Goal: Task Accomplishment & Management: Manage account settings

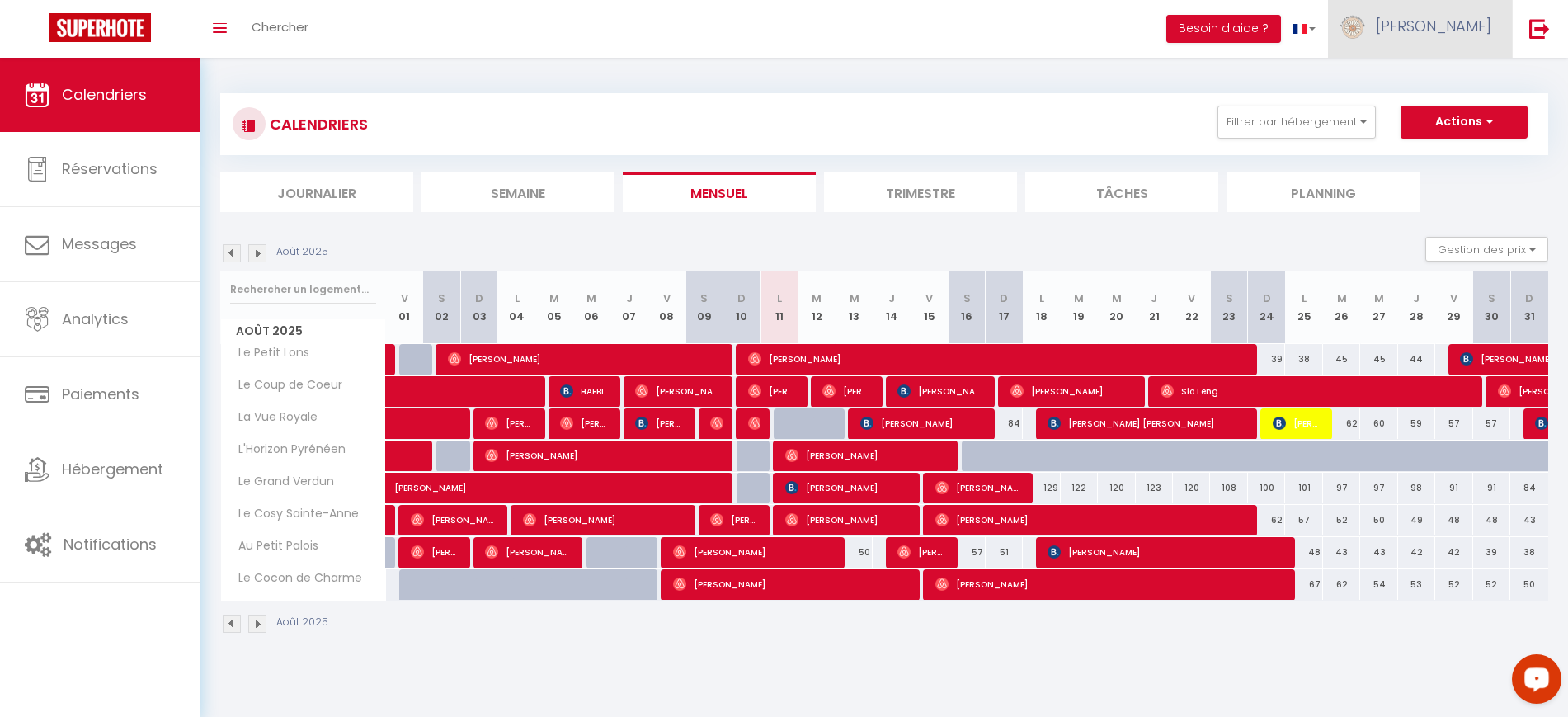
click at [1479, 37] on link "[PERSON_NAME]" at bounding box center [1420, 28] width 184 height 58
click at [1453, 82] on link "Paramètres" at bounding box center [1445, 83] width 122 height 28
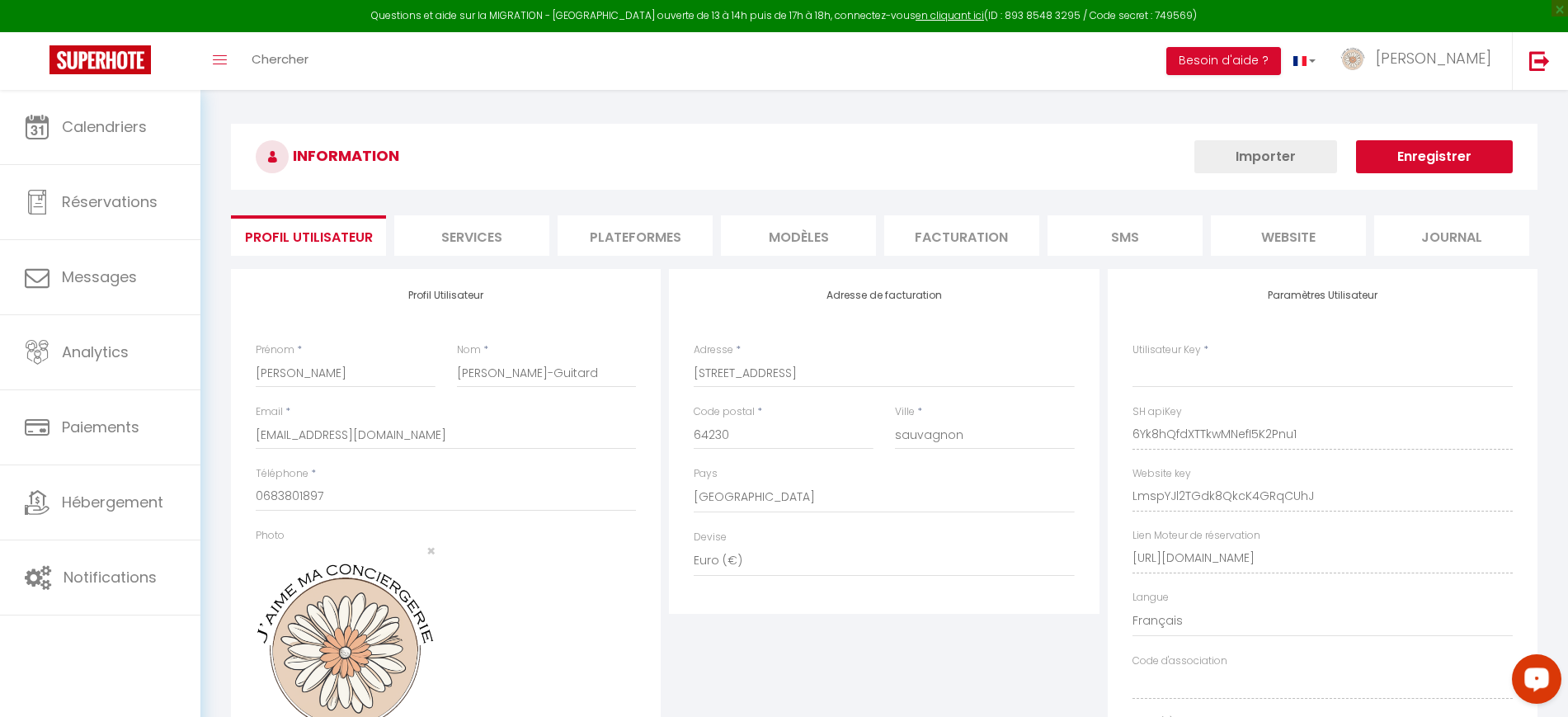
type input "6Yk8hQfdXTTkwMNefI5K2Pnu1"
type input "LmspYJl2TGdk8QkcK4GRqCUhJ"
type input "[URL][DOMAIN_NAME]"
select select "fr"
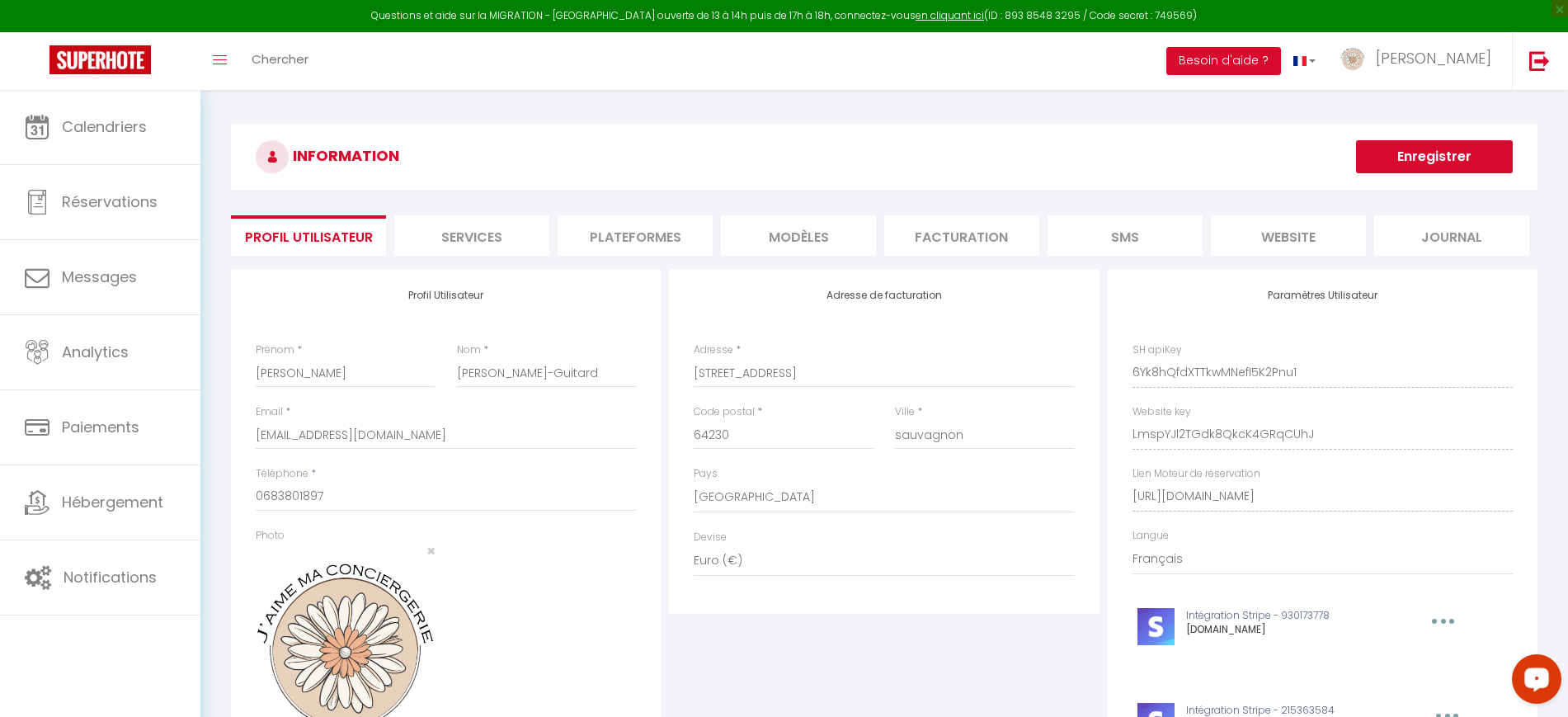
click at [601, 244] on li "Plateformes" at bounding box center [635, 235] width 155 height 41
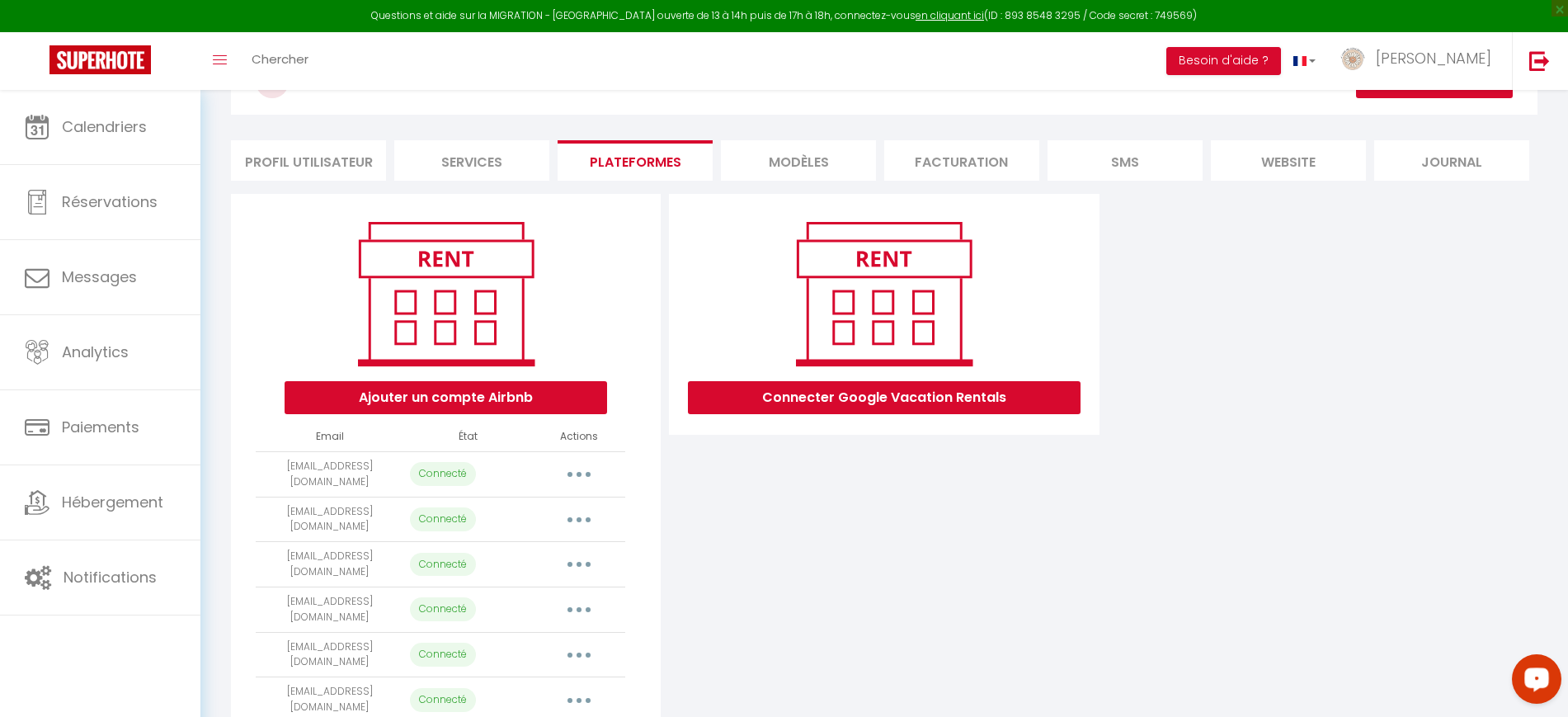
scroll to position [179, 0]
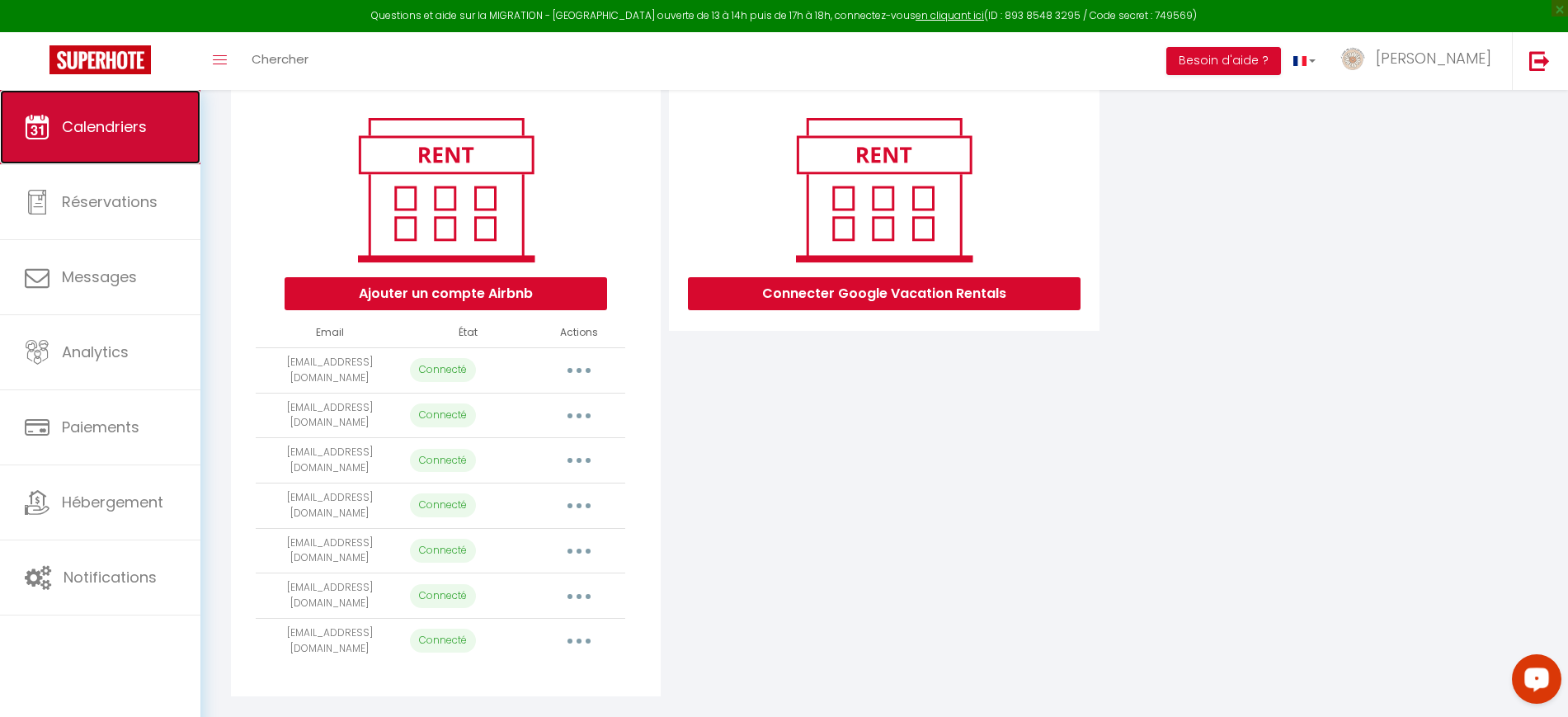
click at [101, 129] on span "Calendriers" at bounding box center [105, 127] width 85 height 21
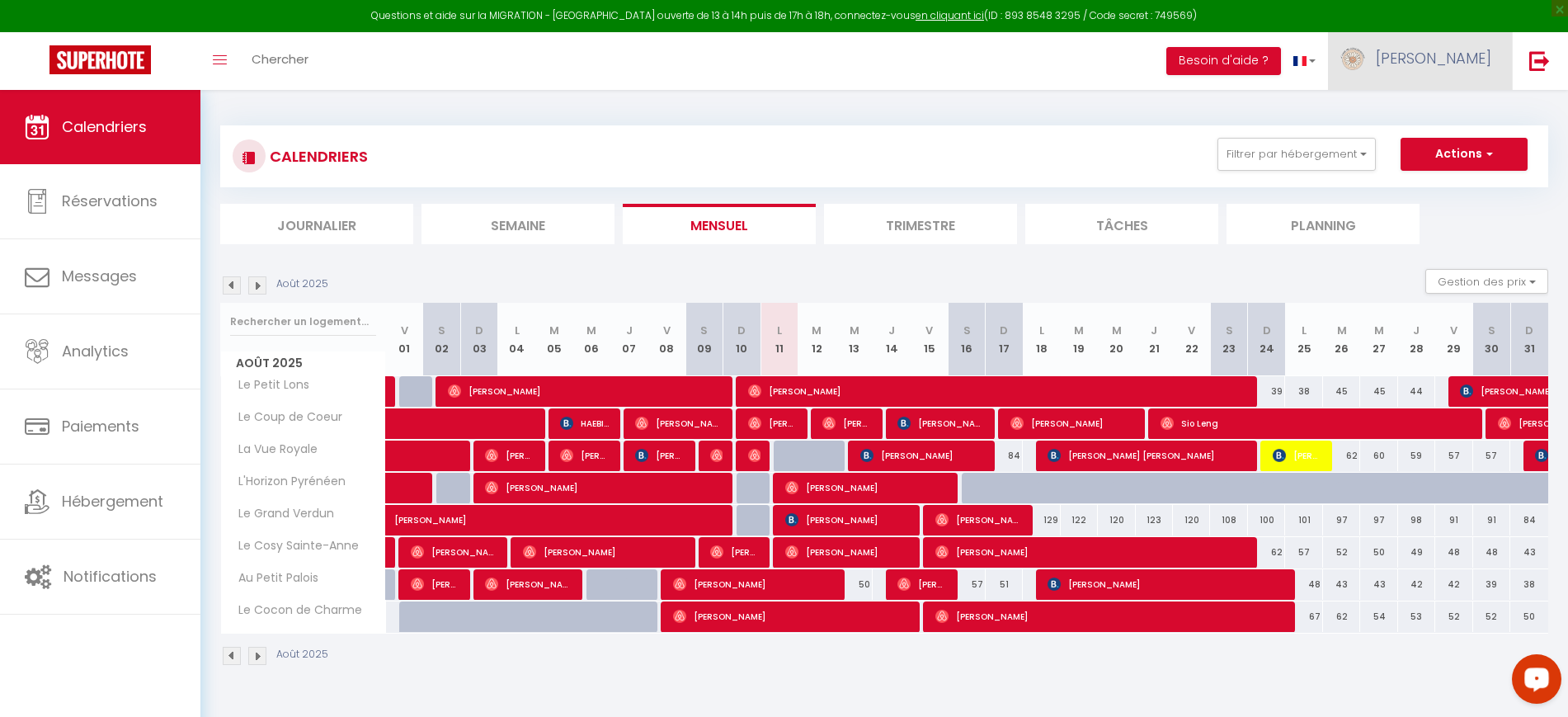
click at [1457, 56] on span "[PERSON_NAME]" at bounding box center [1433, 59] width 115 height 21
drag, startPoint x: 757, startPoint y: 129, endPoint x: 396, endPoint y: 105, distance: 361.8
click at [750, 128] on div "CALENDRIERS Filtrer par hébergement Tous Le Petit Lons Le Grand Verdun Le Cocon…" at bounding box center [884, 157] width 1328 height 62
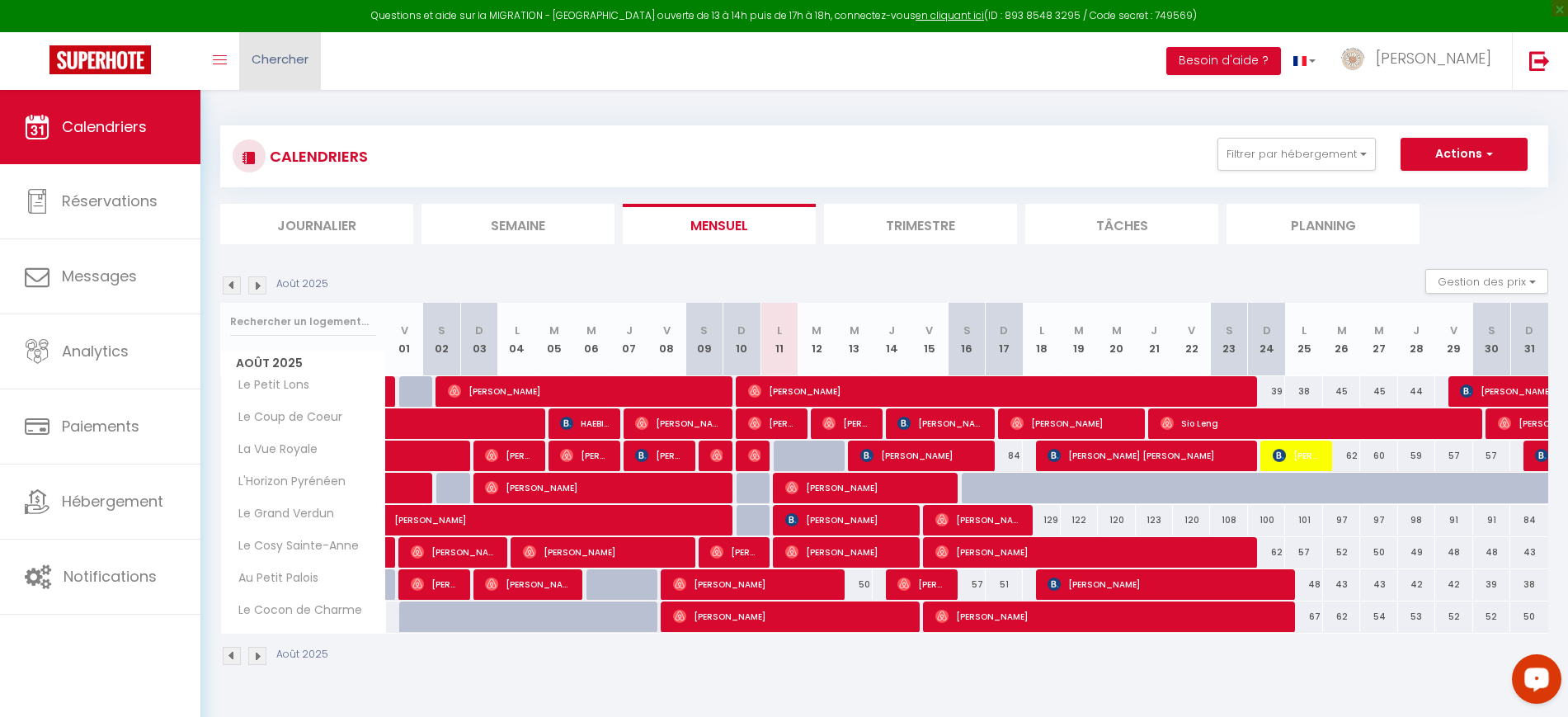
click at [268, 73] on link "Chercher" at bounding box center [279, 60] width 82 height 58
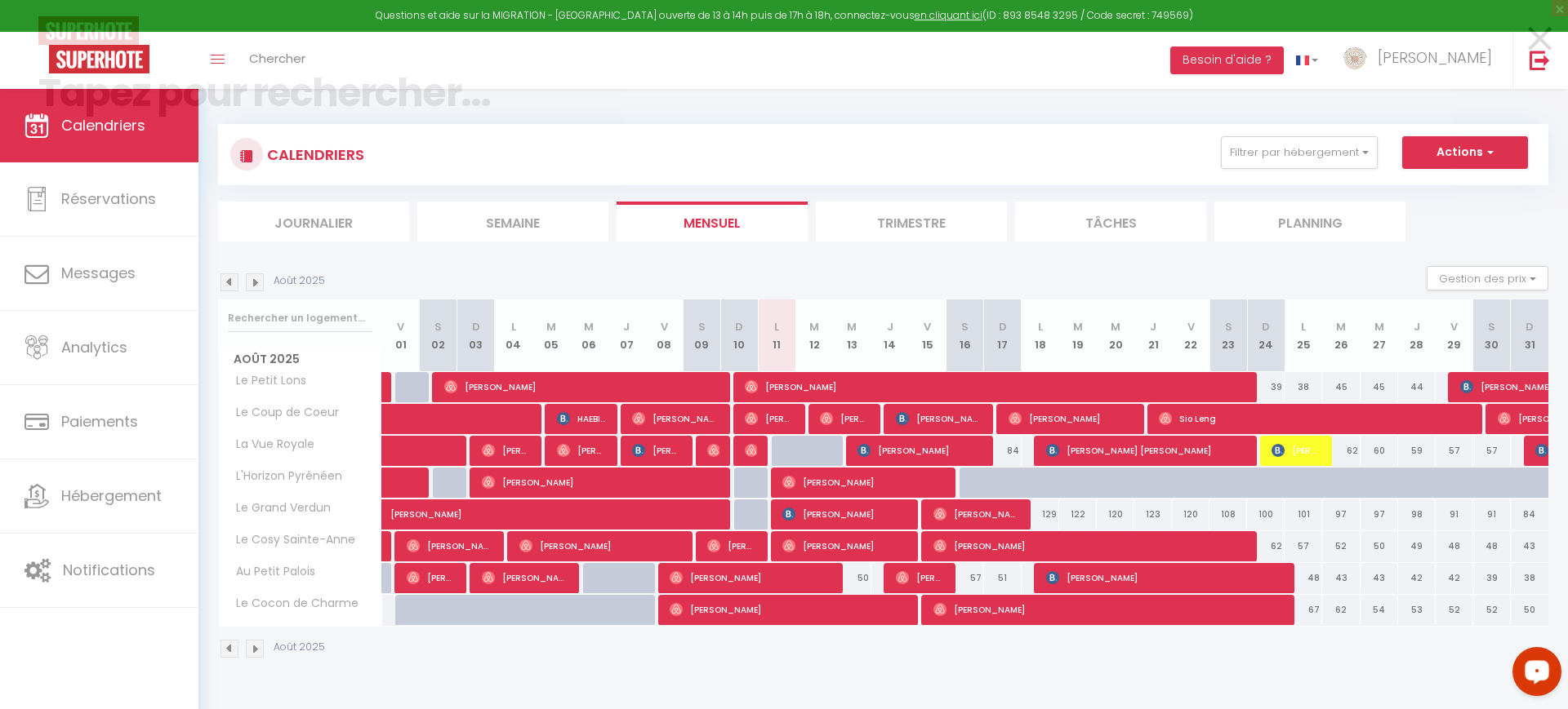
paste input "[PERSON_NAME]"
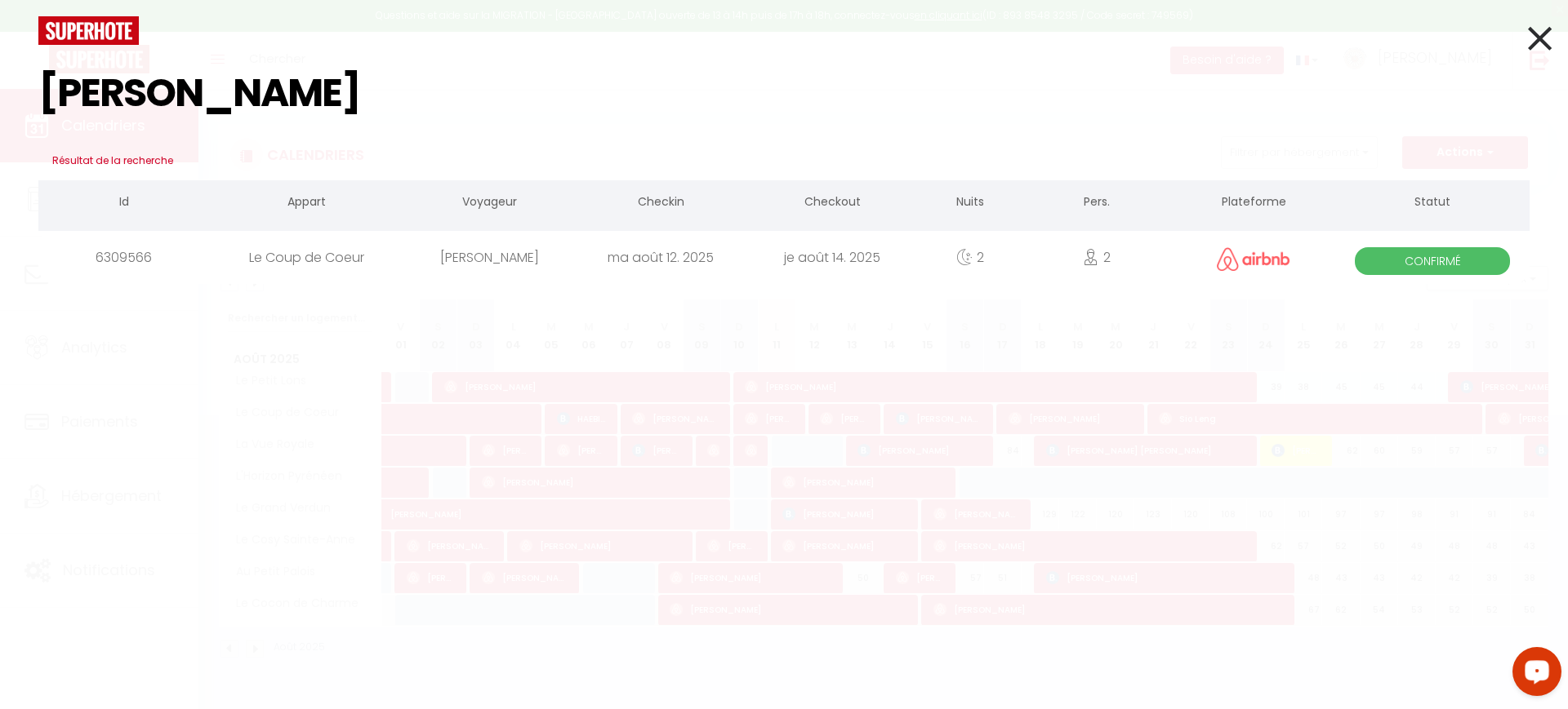
type input "[PERSON_NAME]"
click at [708, 253] on div "ma août 12. 2025" at bounding box center [660, 257] width 171 height 53
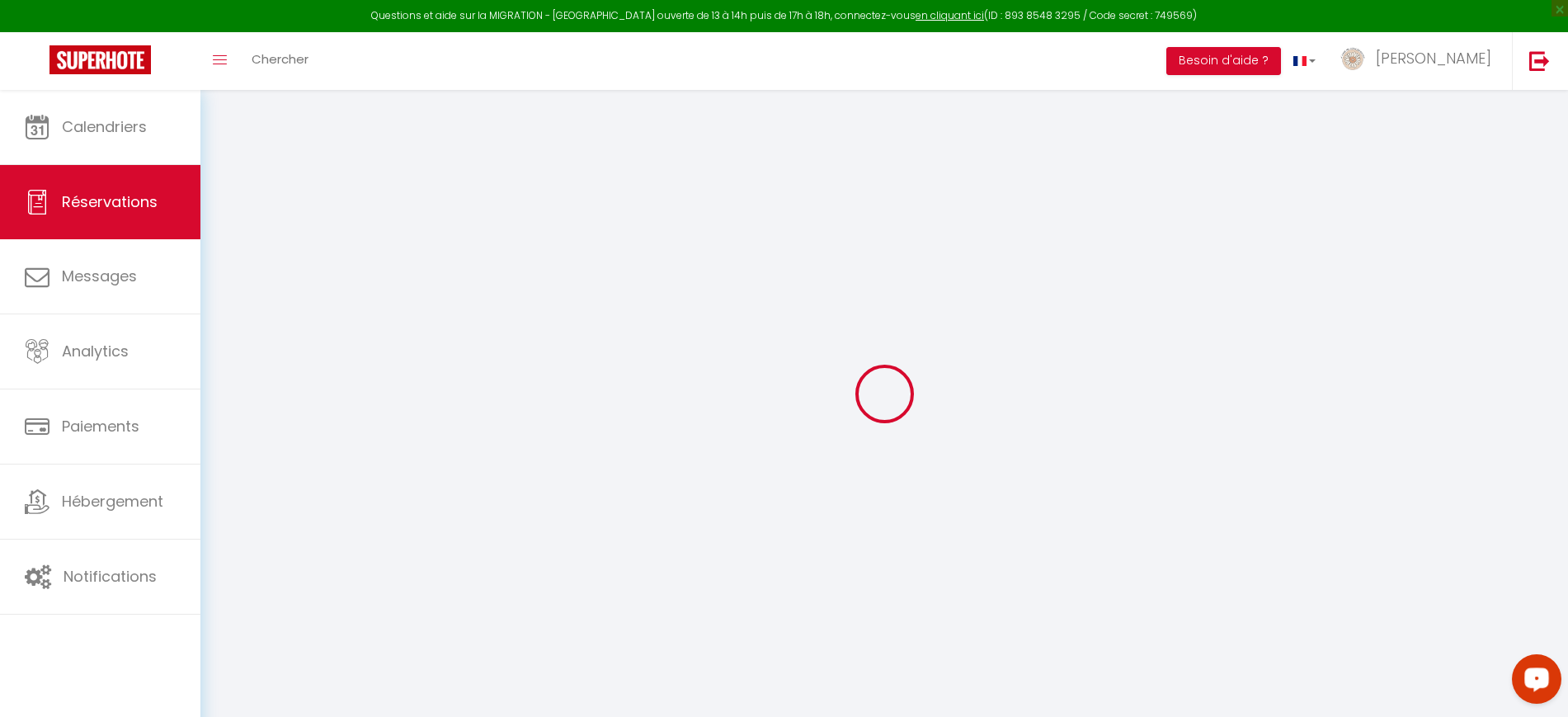
select select "not_cancelled"
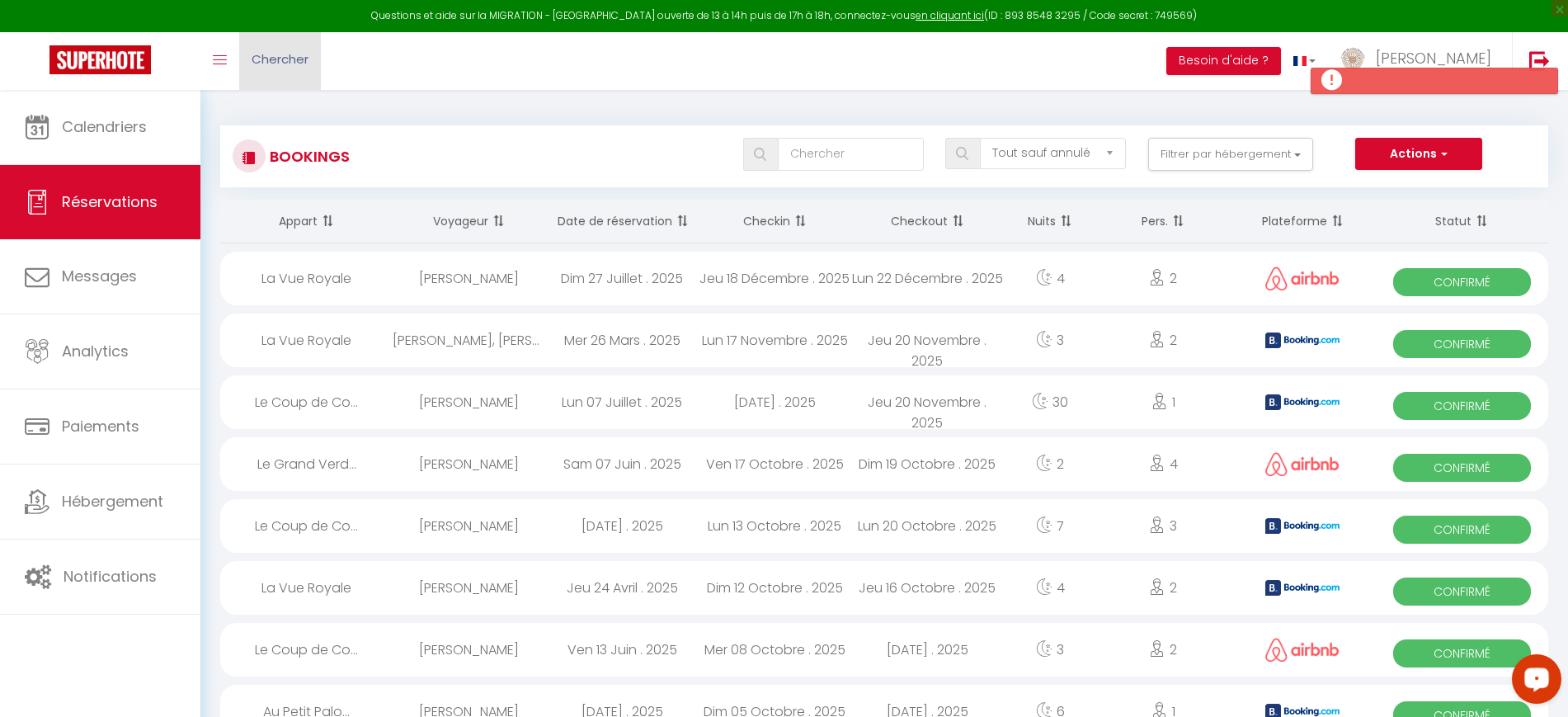
click at [304, 57] on span "Chercher" at bounding box center [279, 59] width 57 height 17
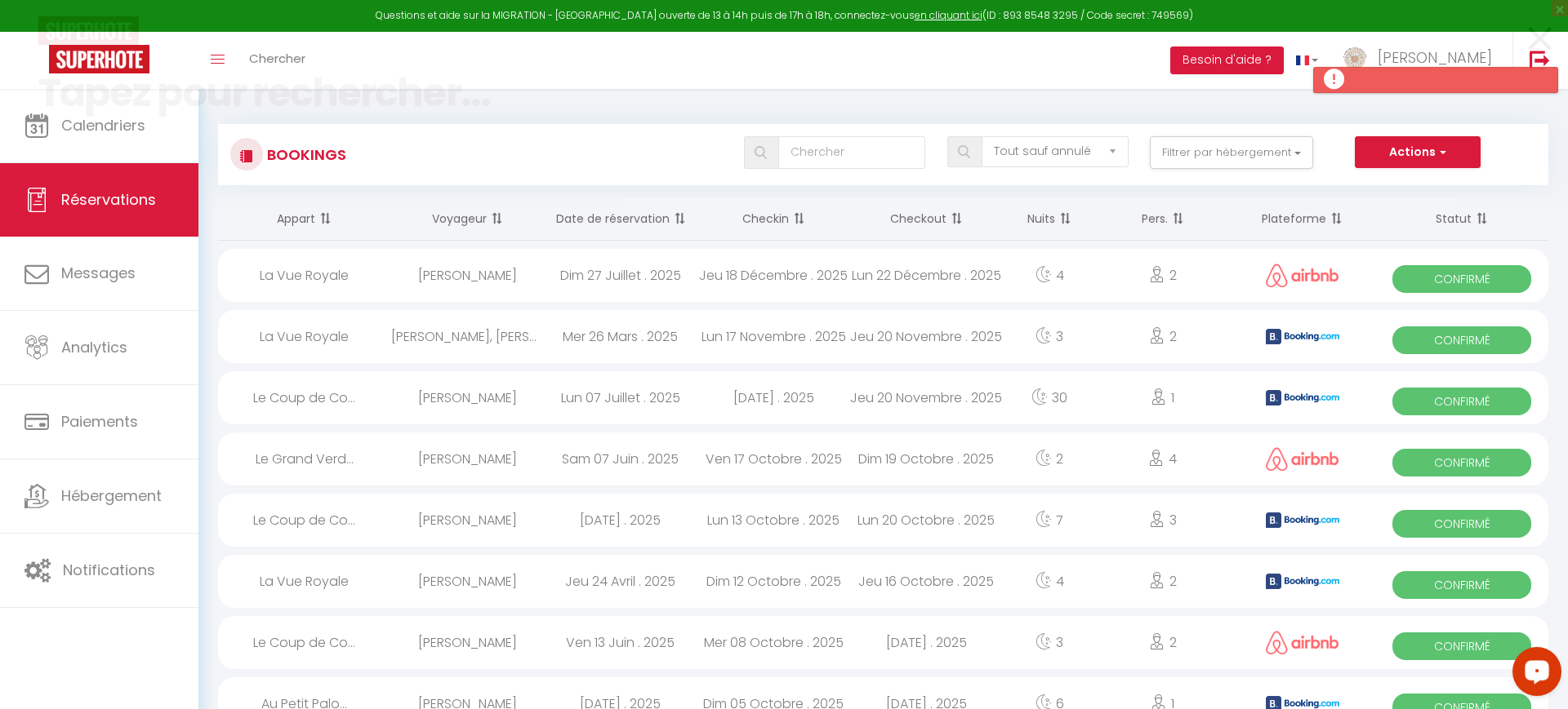
paste input "[PERSON_NAME]"
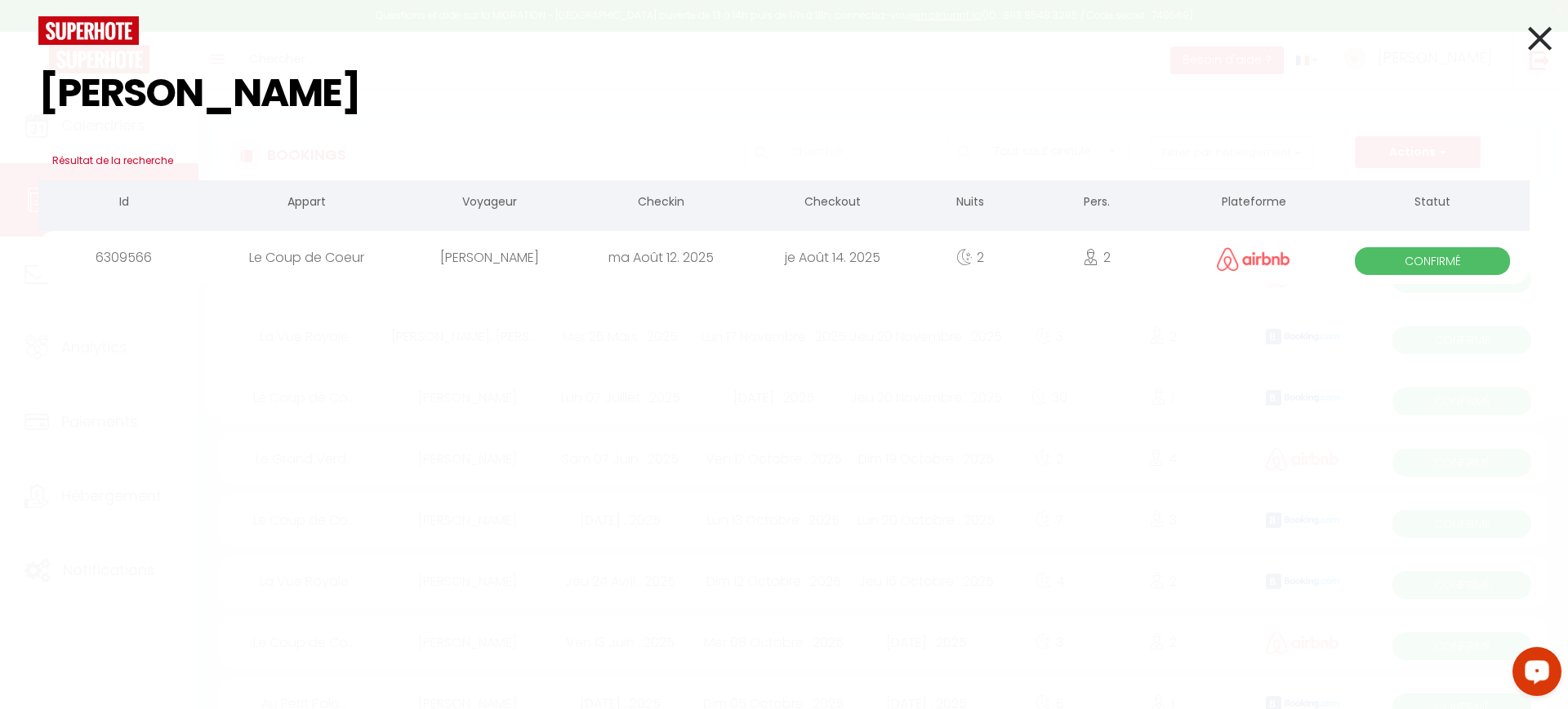
type input "[PERSON_NAME]"
click at [1548, 45] on icon at bounding box center [1539, 38] width 23 height 41
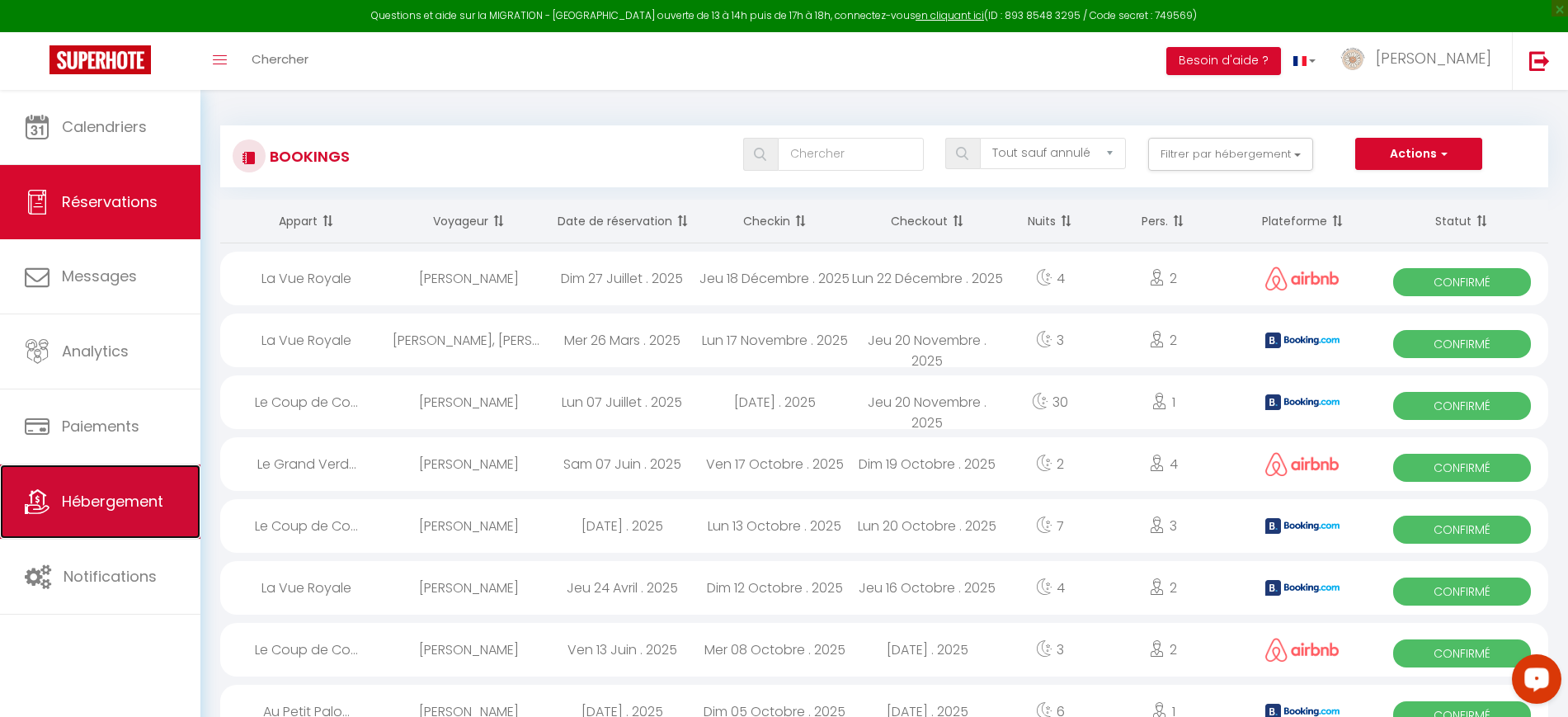
click at [141, 504] on span "Hébergement" at bounding box center [112, 502] width 101 height 21
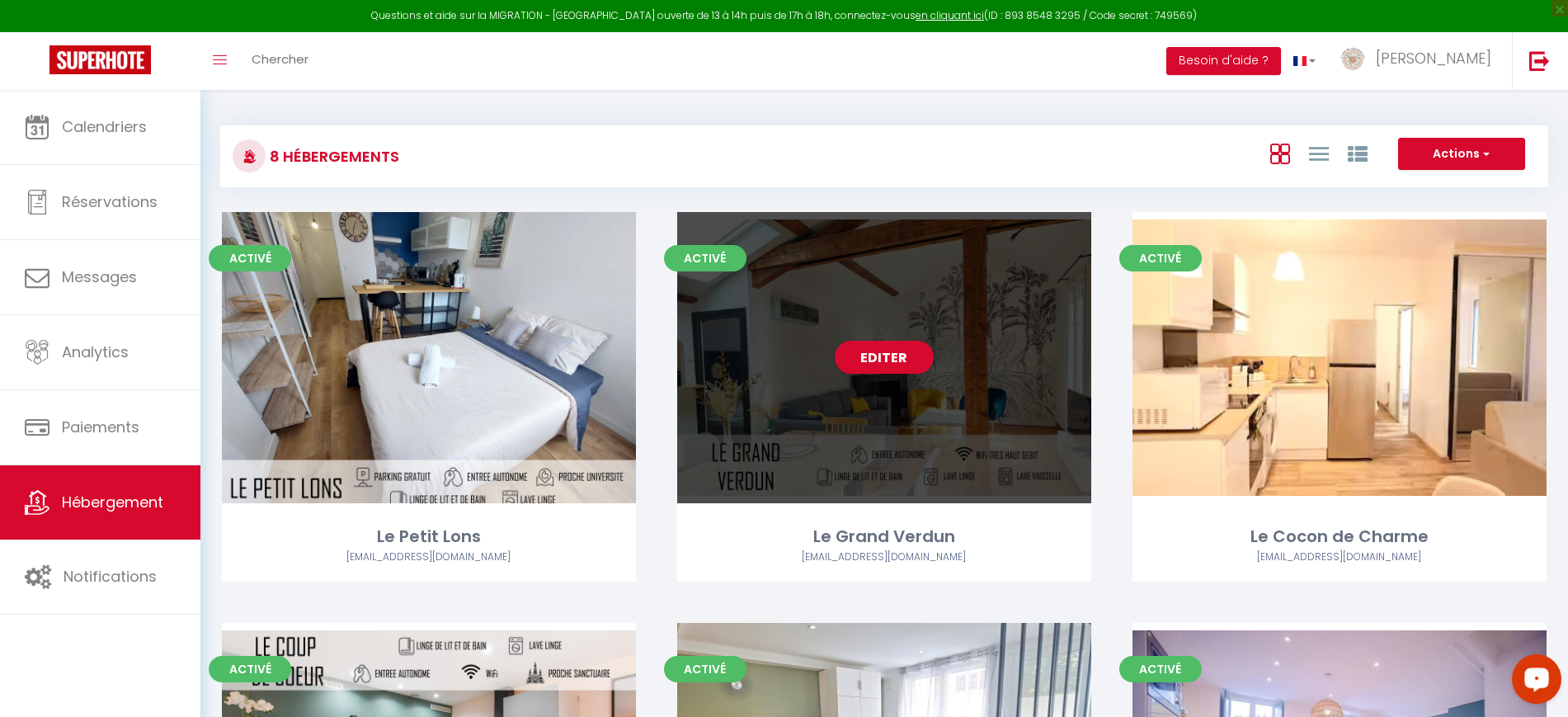
scroll to position [589, 0]
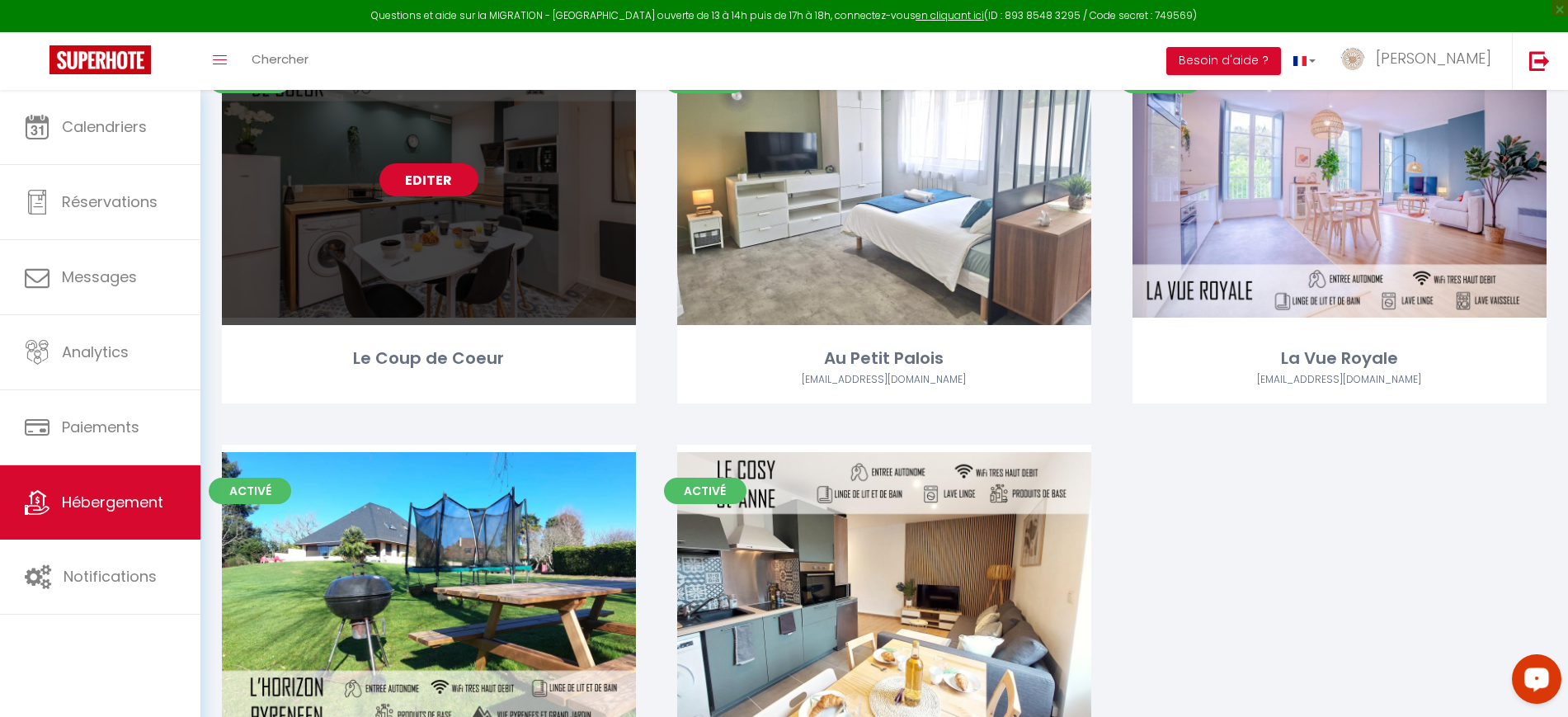
click at [454, 179] on link "Editer" at bounding box center [429, 179] width 99 height 33
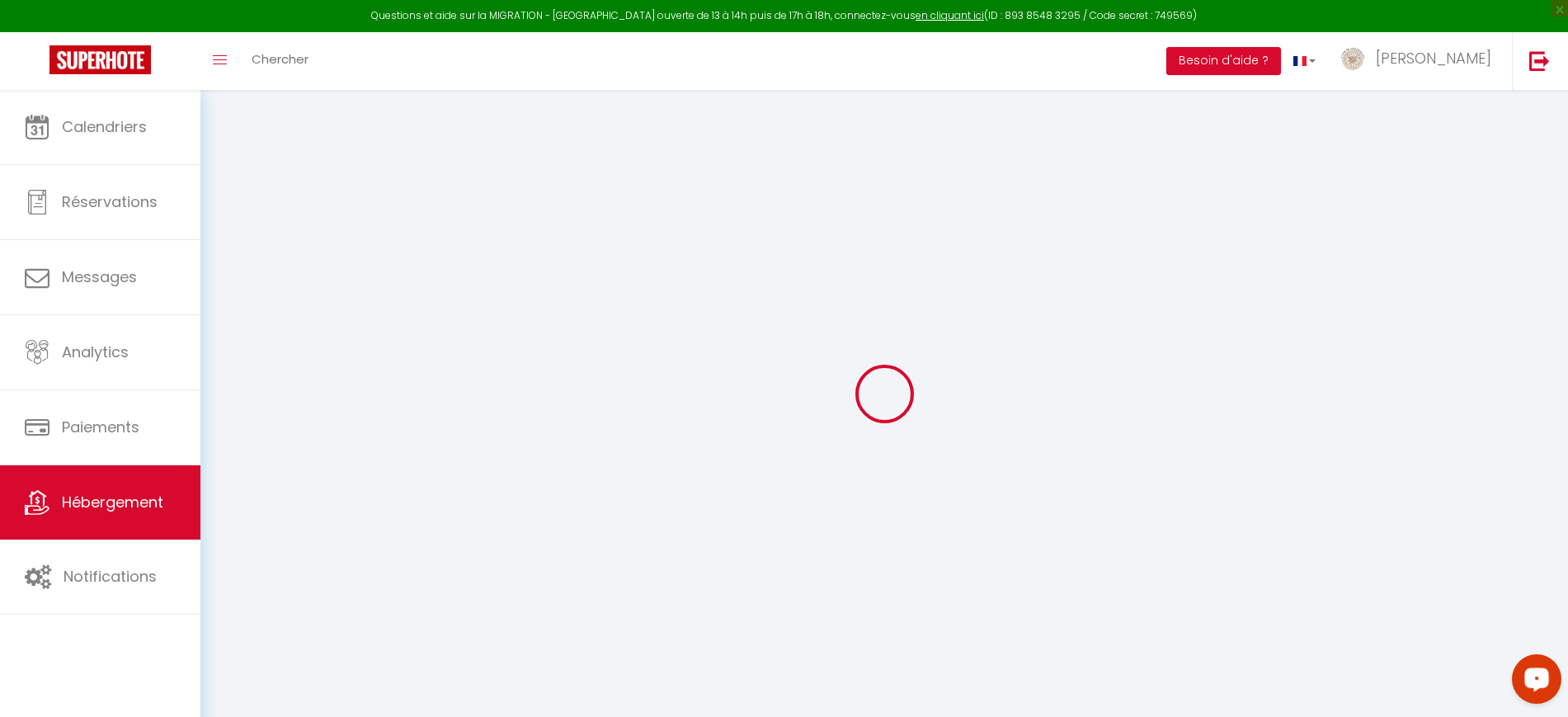
select select "+ 21 %"
select select "+ 35 %"
select select "+ 5 %"
checkbox input "false"
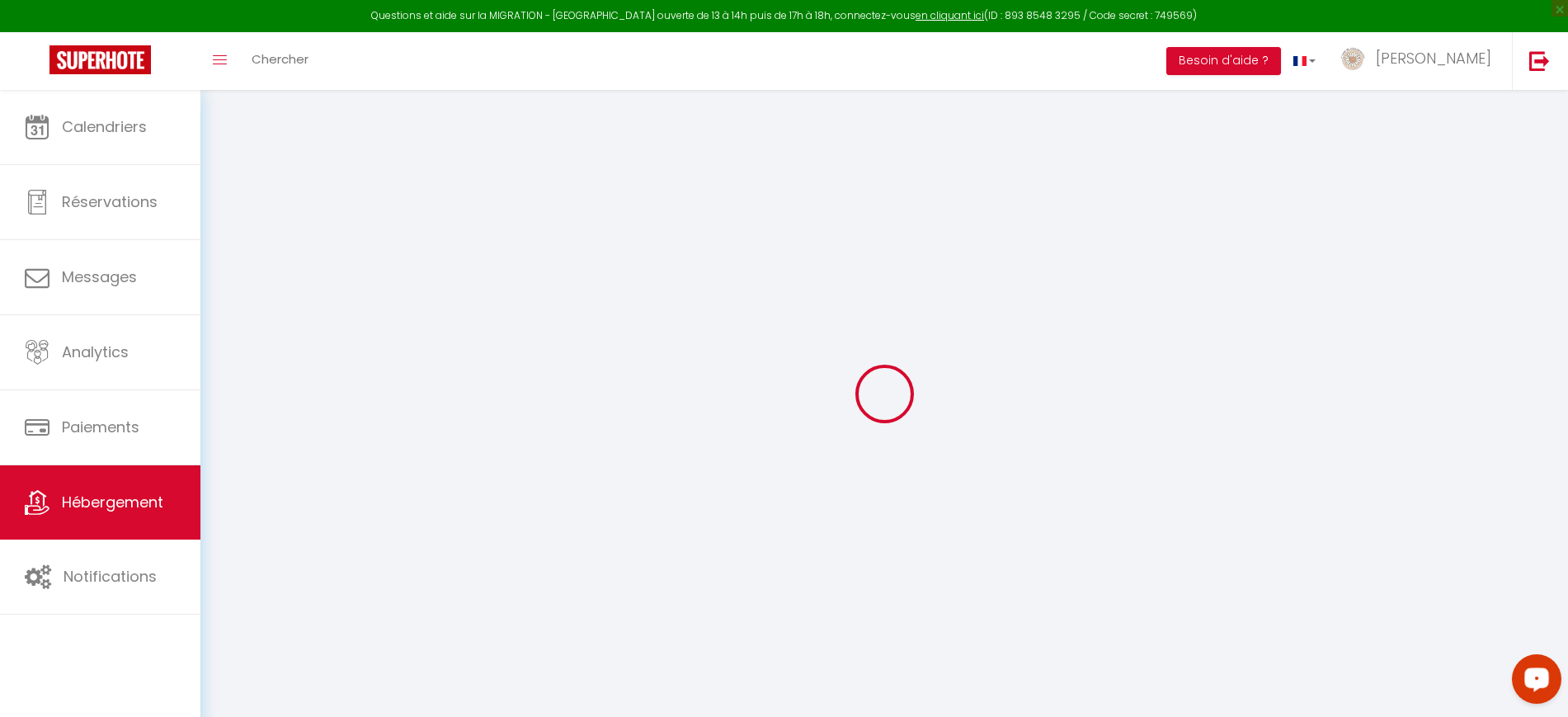
checkbox input "false"
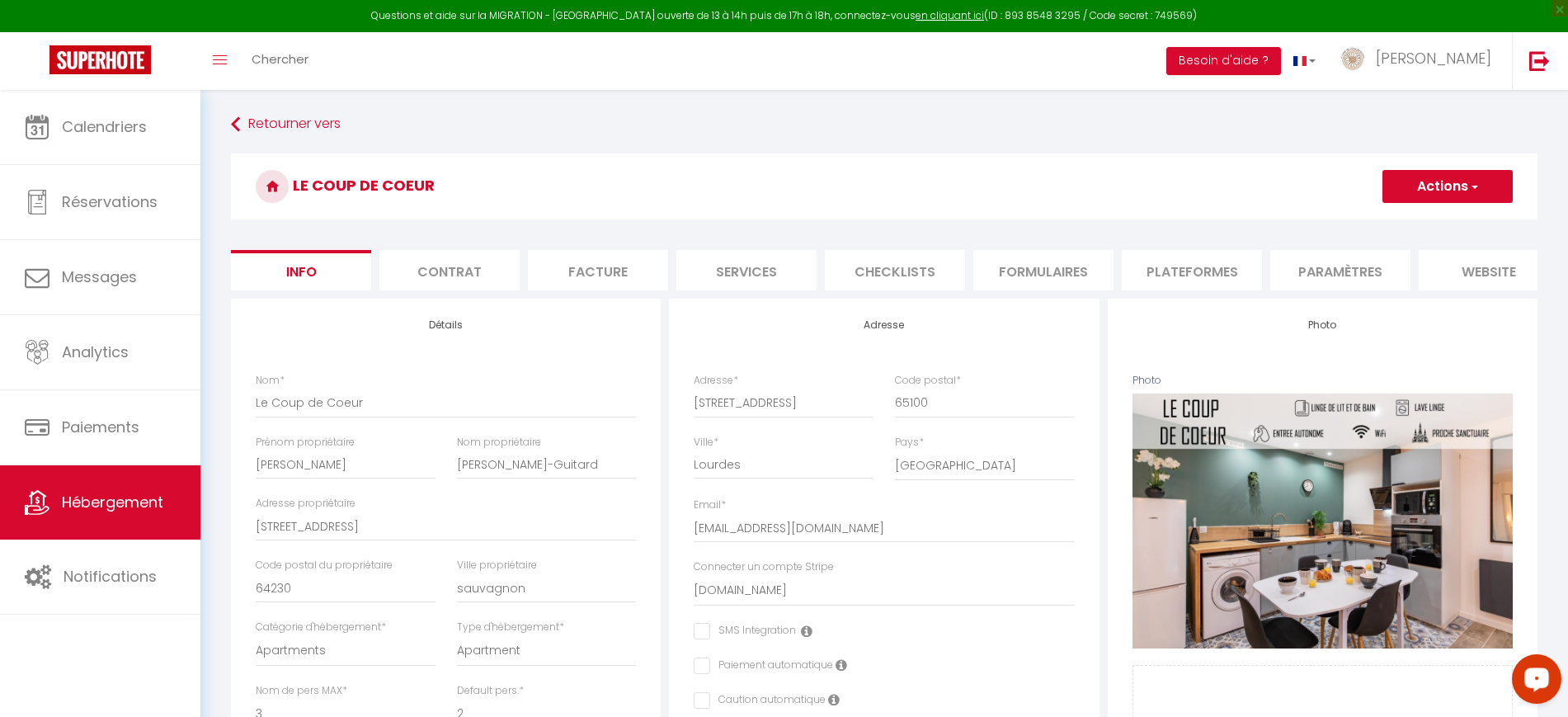
click at [1179, 270] on li "Plateformes" at bounding box center [1191, 270] width 141 height 41
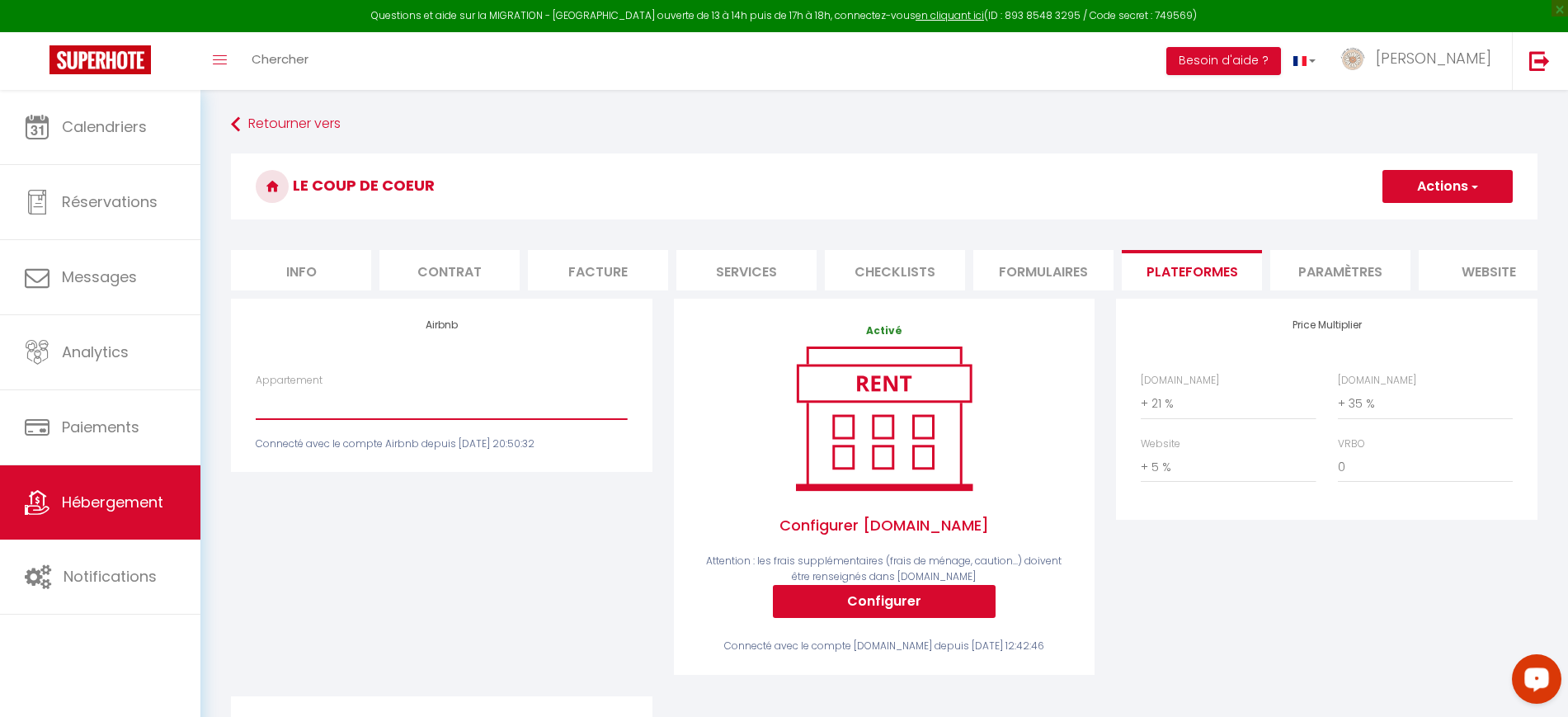
click at [456, 419] on select "Petit Lons - GUITARD · Le Petit Lons~Parking gratuit~Proche hippodrome - [EMAIL…" at bounding box center [441, 403] width 371 height 31
select select "6627-1261501429713549483"
click at [256, 403] on select "Petit Lons - GUITARD · Le Petit Lons~Parking gratuit~Proche hippodrome - [EMAIL…" at bounding box center [441, 403] width 371 height 31
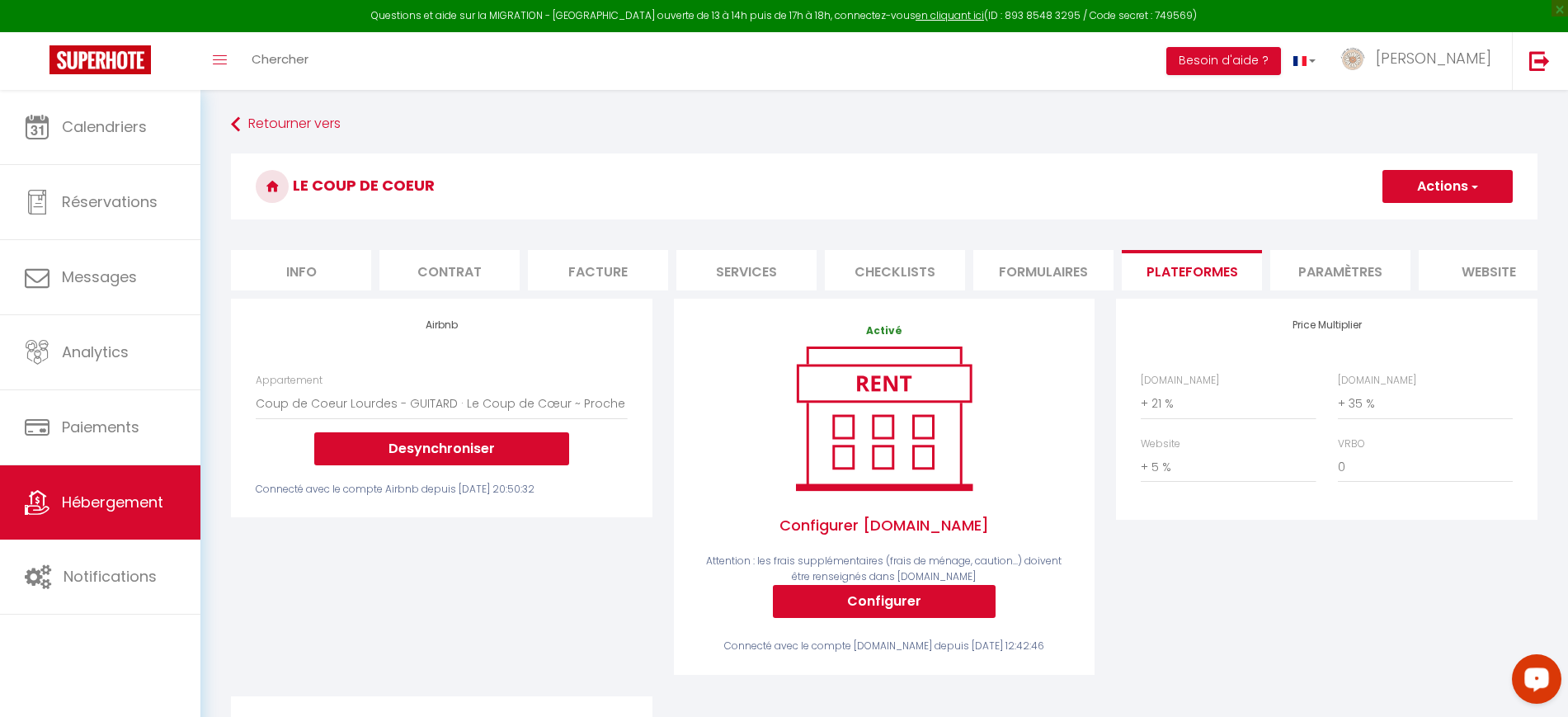
click at [1404, 188] on button "Actions" at bounding box center [1447, 186] width 130 height 33
click at [1411, 217] on link "Enregistrer" at bounding box center [1447, 223] width 130 height 22
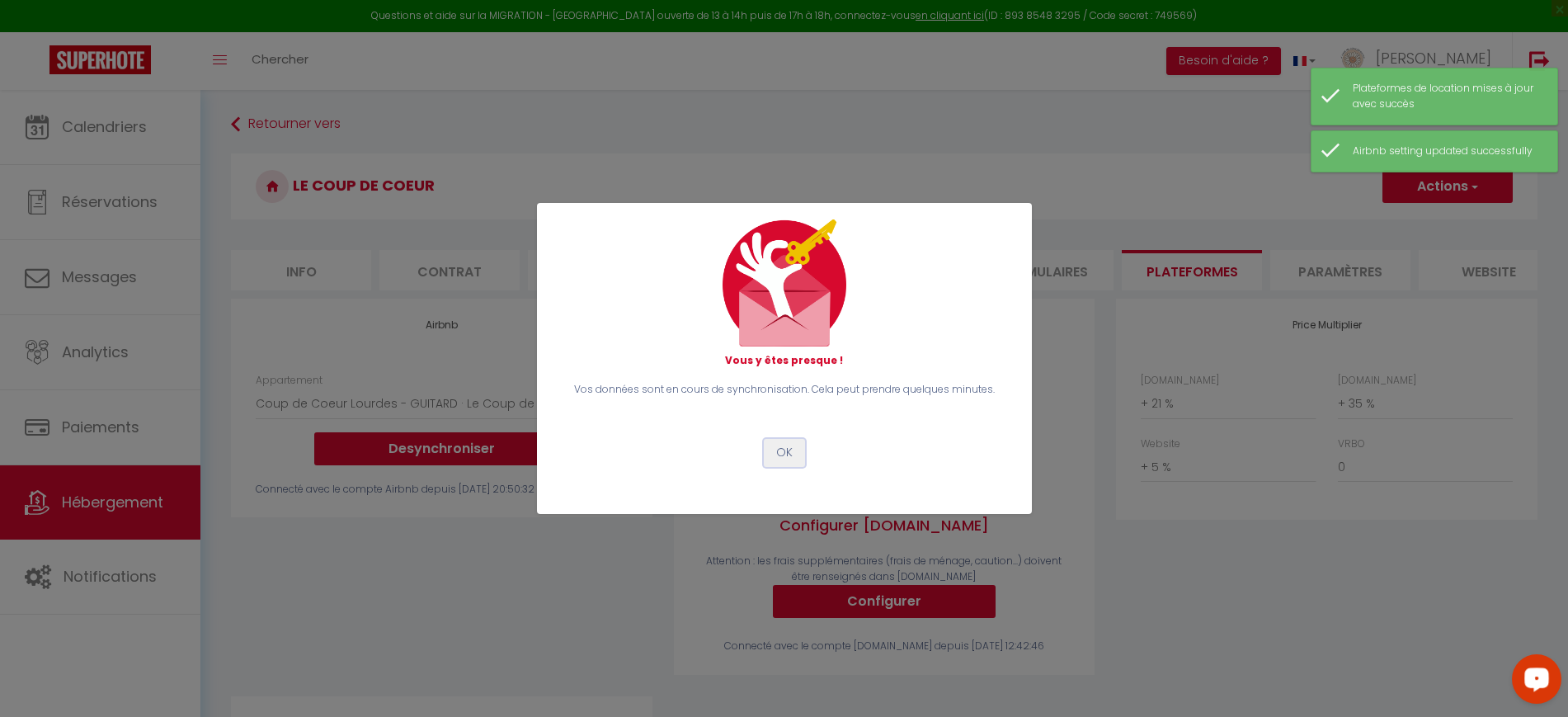
click at [785, 451] on button "OK" at bounding box center [784, 453] width 42 height 28
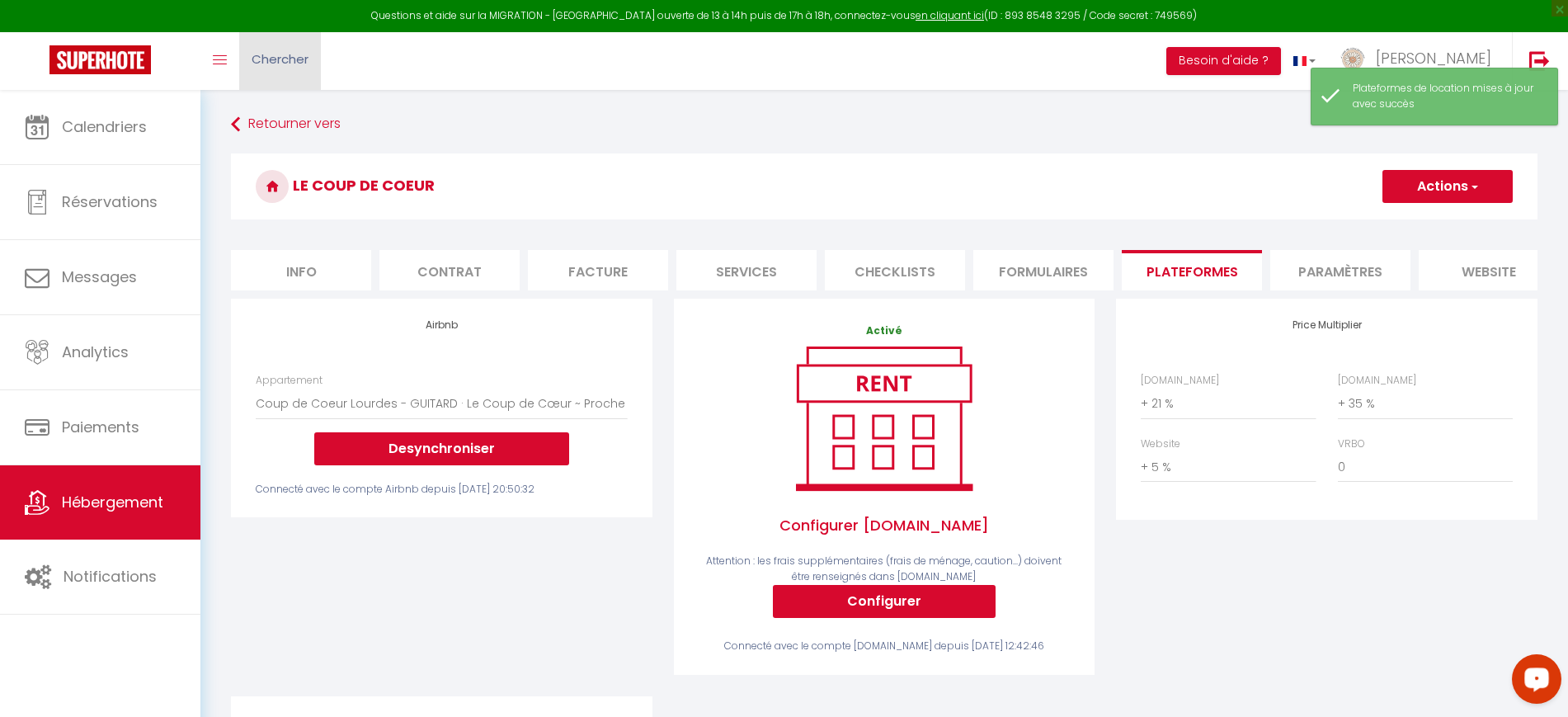
click at [287, 86] on link "Chercher" at bounding box center [279, 60] width 82 height 58
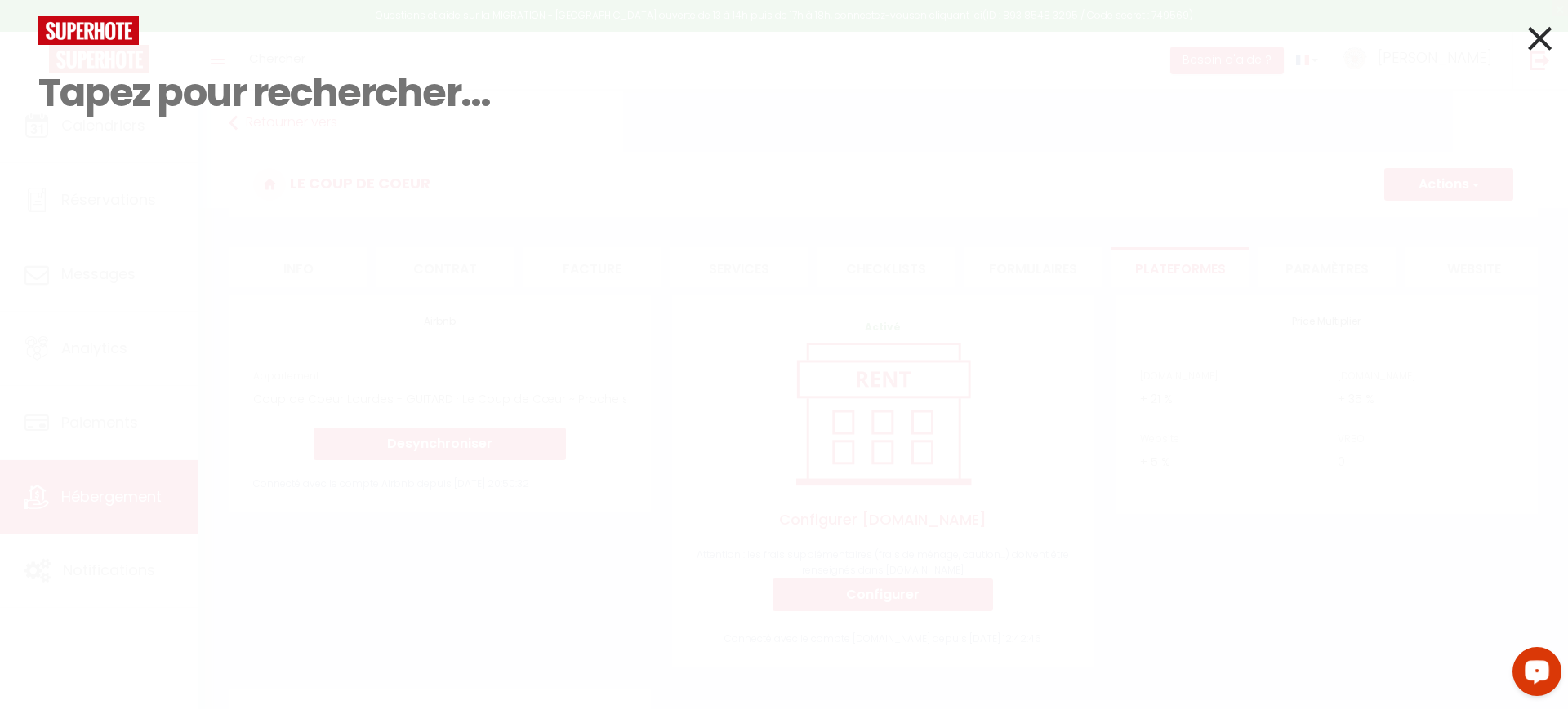
click at [1533, 39] on icon at bounding box center [1539, 38] width 23 height 41
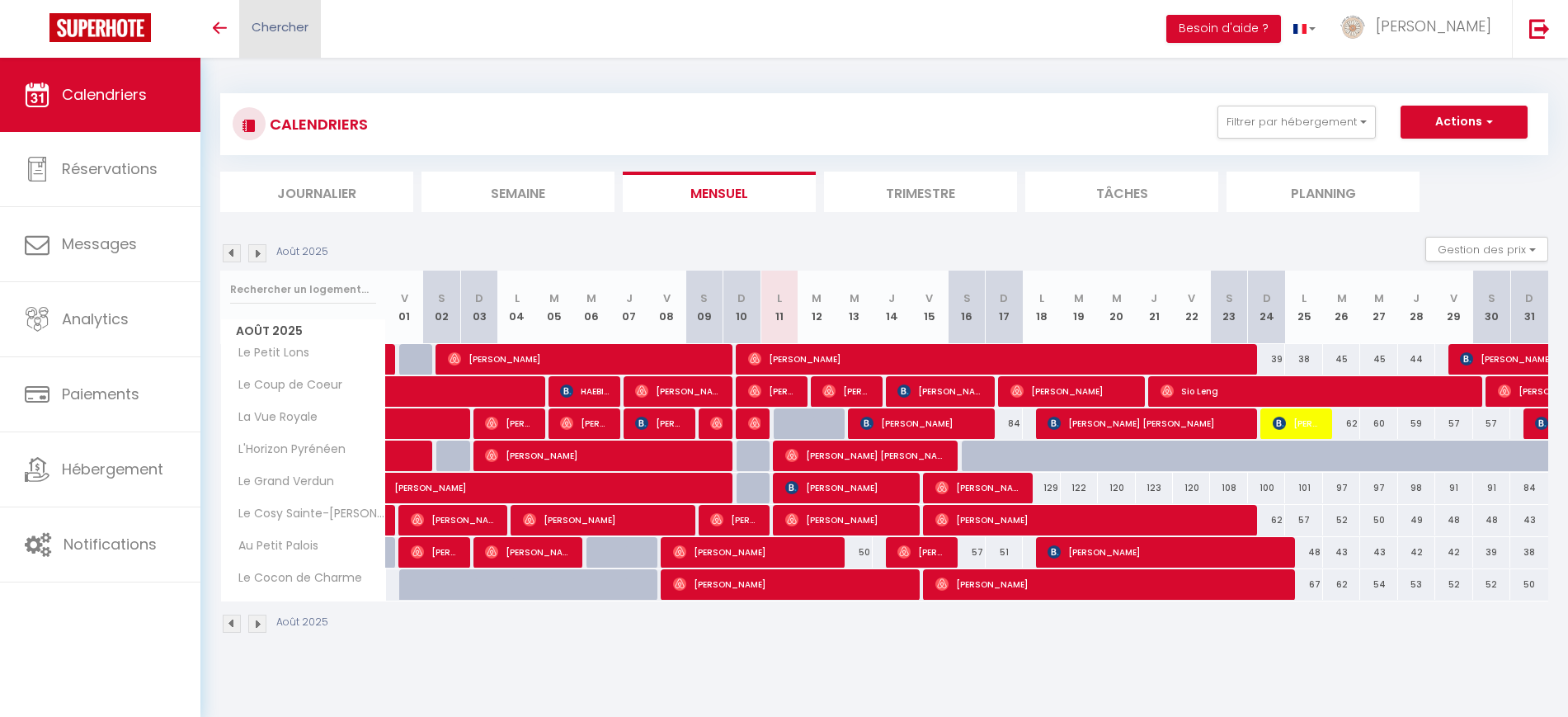
click at [285, 37] on link "Chercher" at bounding box center [279, 28] width 82 height 58
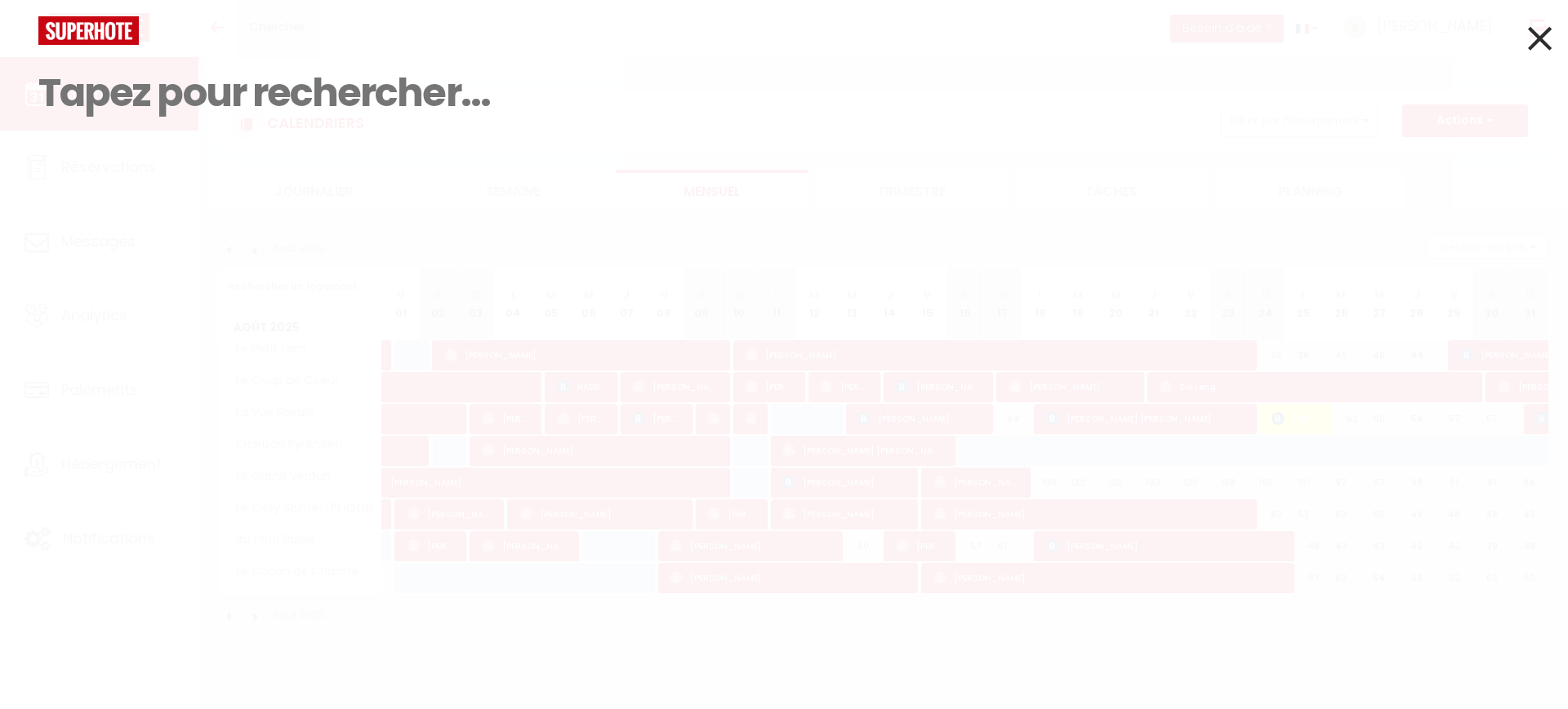
paste input "[PERSON_NAME]"
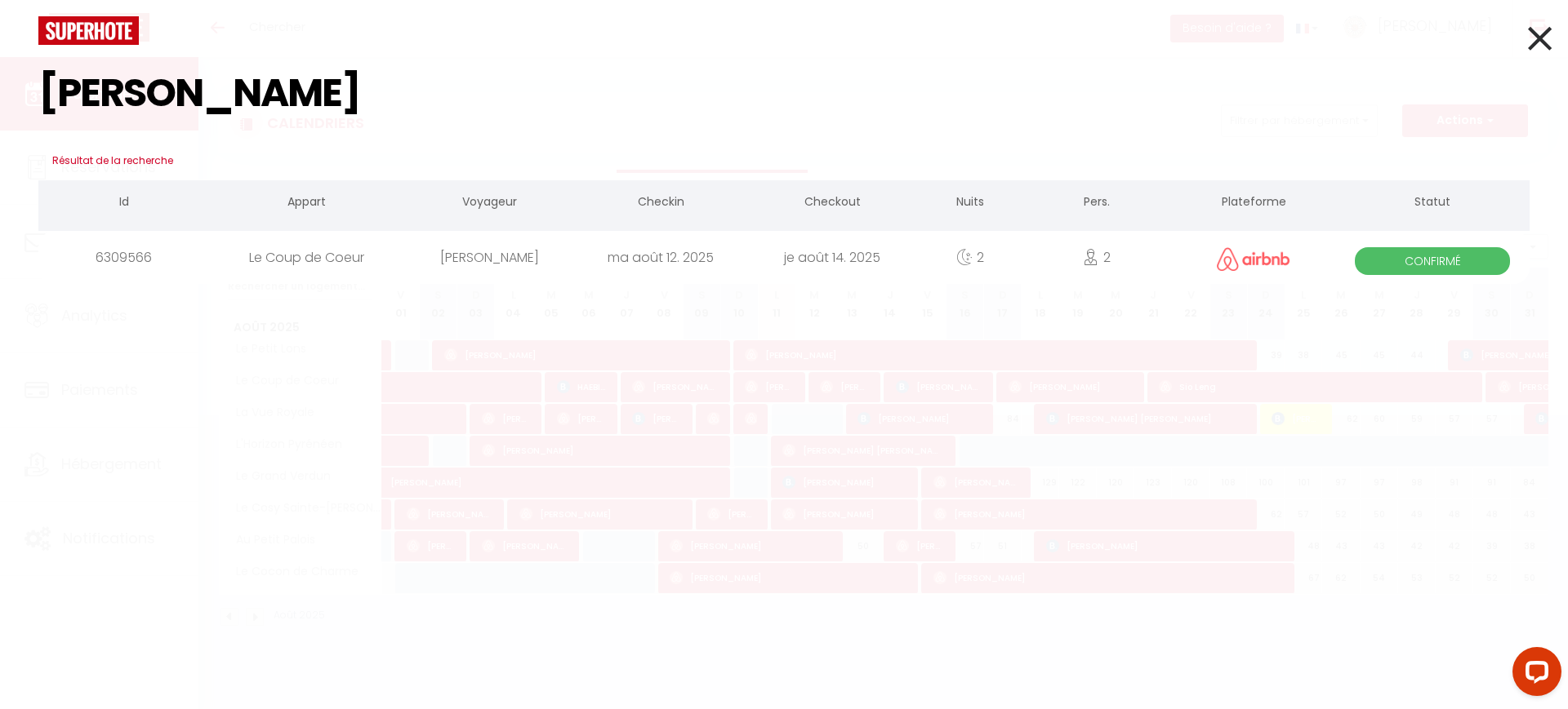
type input "[PERSON_NAME]"
click at [428, 255] on div "[PERSON_NAME]" at bounding box center [489, 257] width 171 height 53
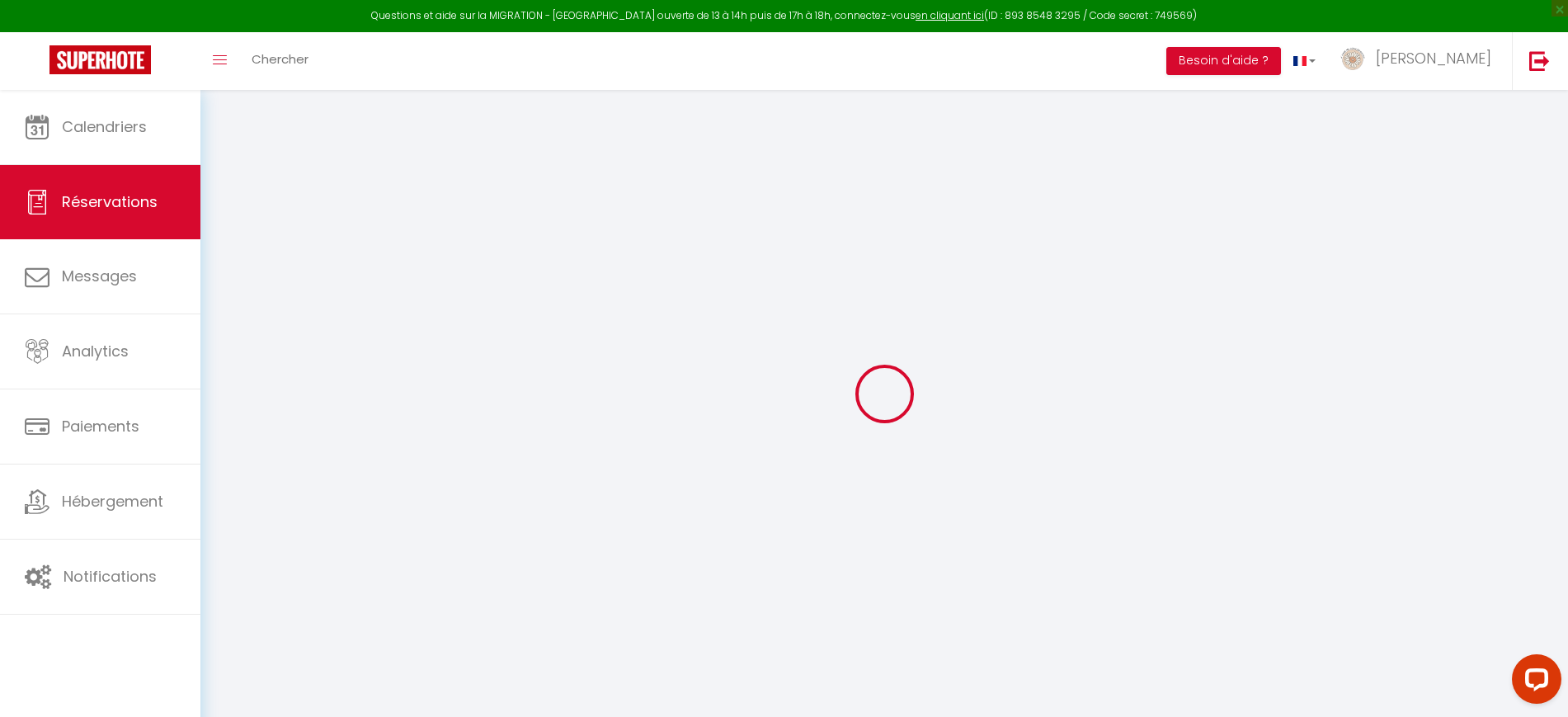
select select
checkbox input "false"
select index
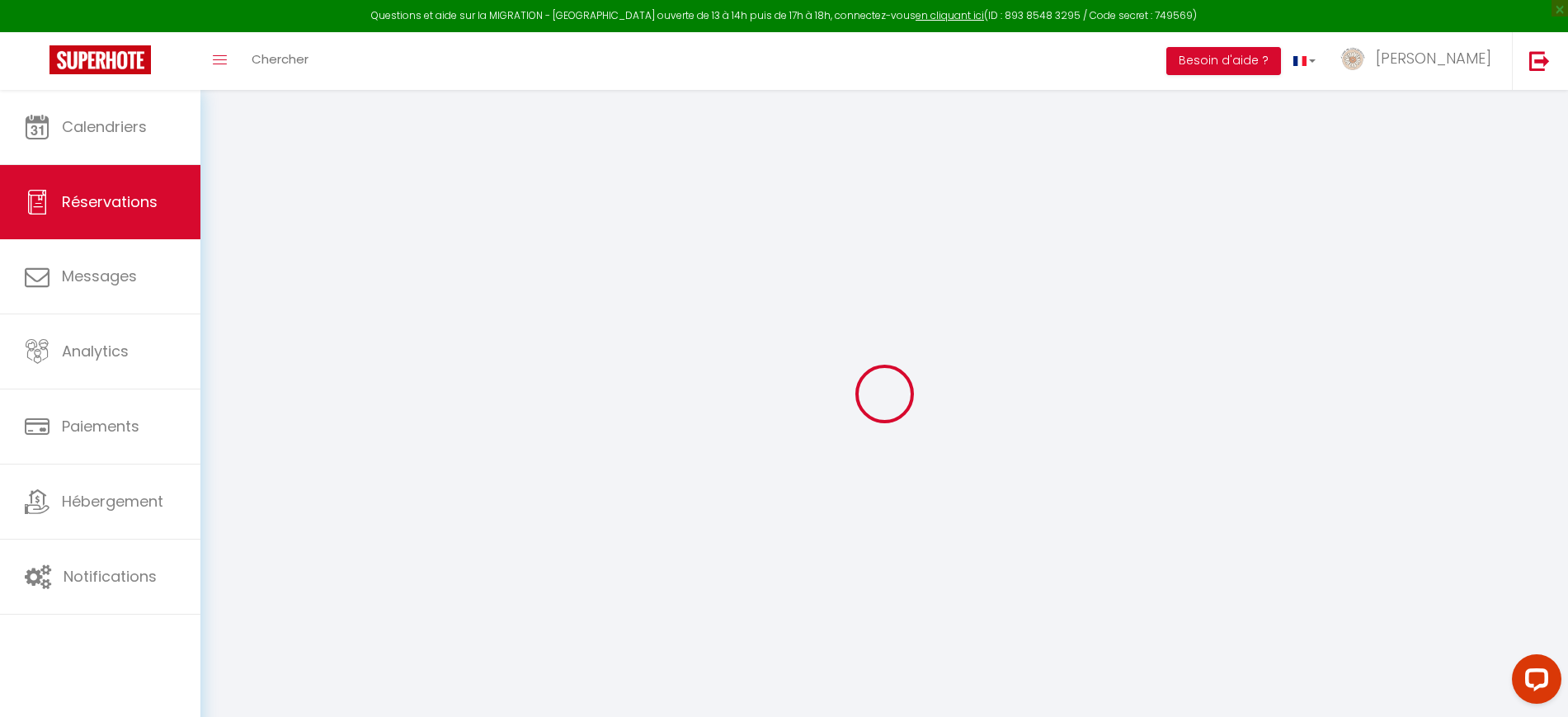
select select
checkbox input "false"
select index
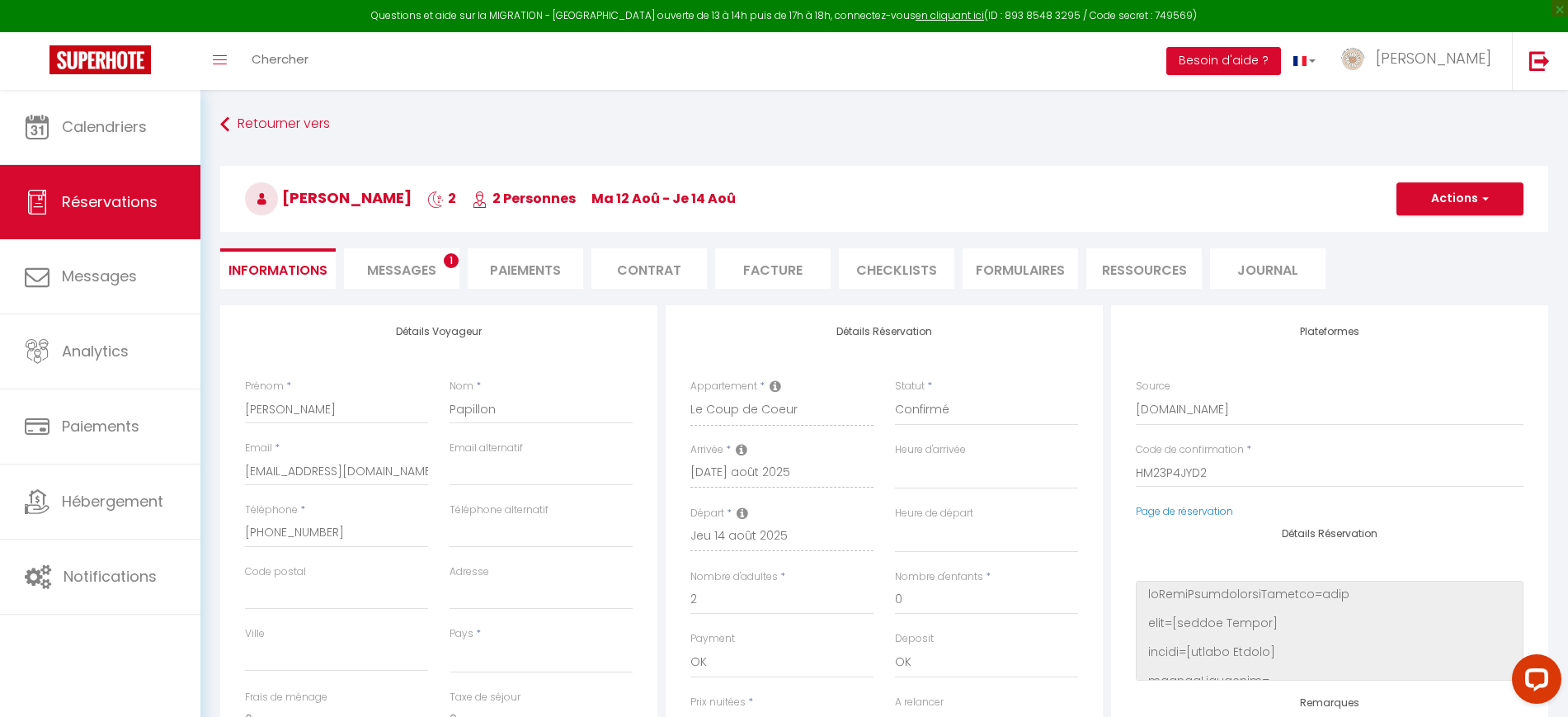
select select
type input "43"
type input "11.61"
select select
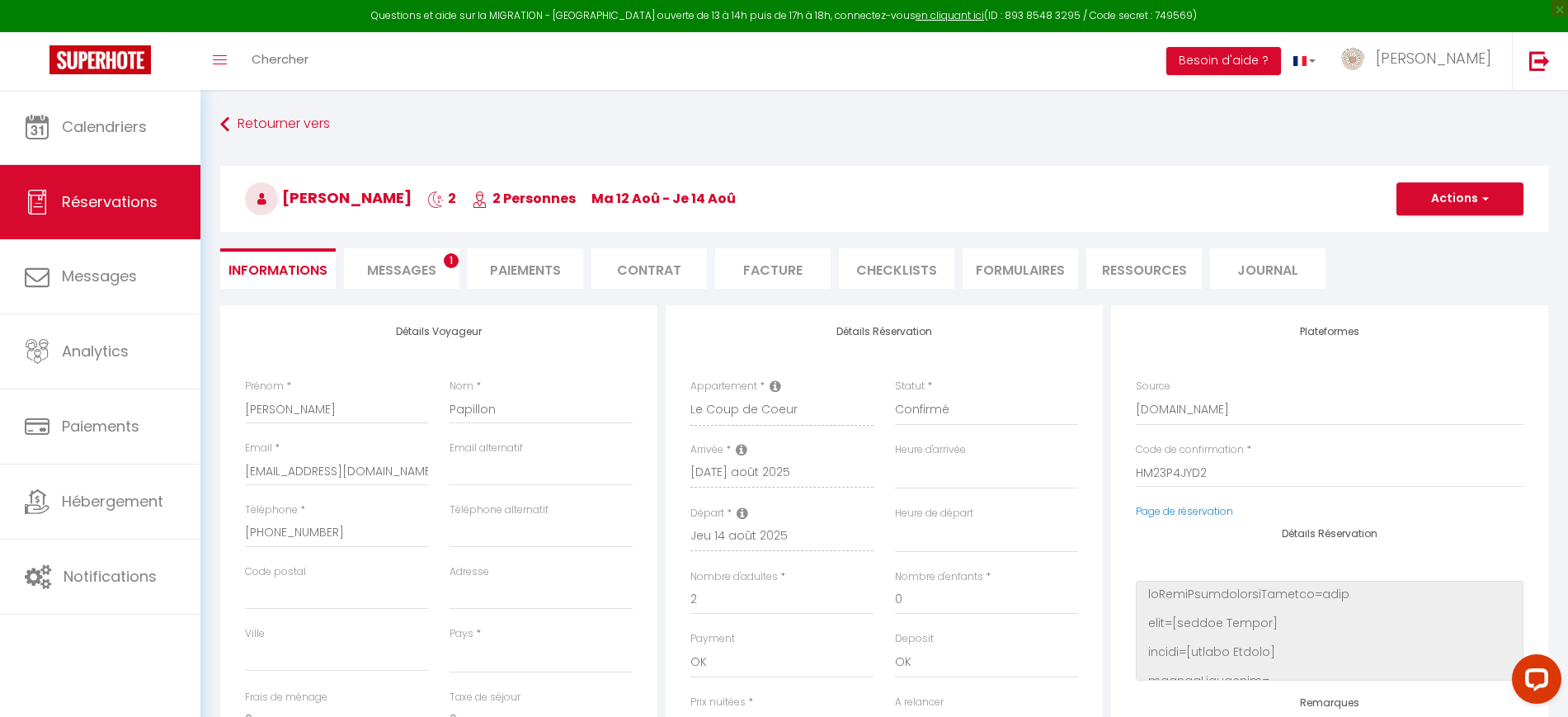
checkbox input "false"
select index
select select
checkbox input "false"
select index
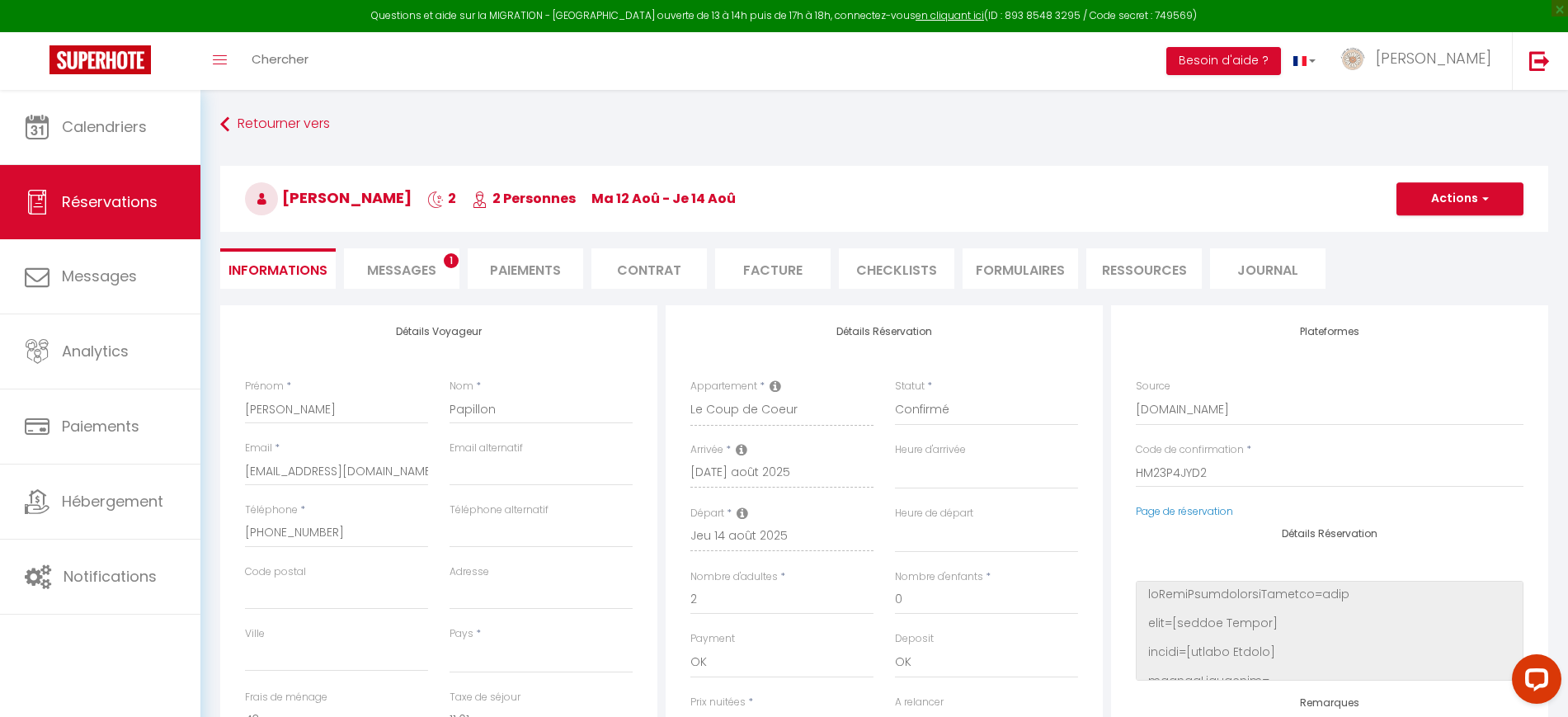
select select
click at [1554, 52] on link at bounding box center [1540, 60] width 55 height 58
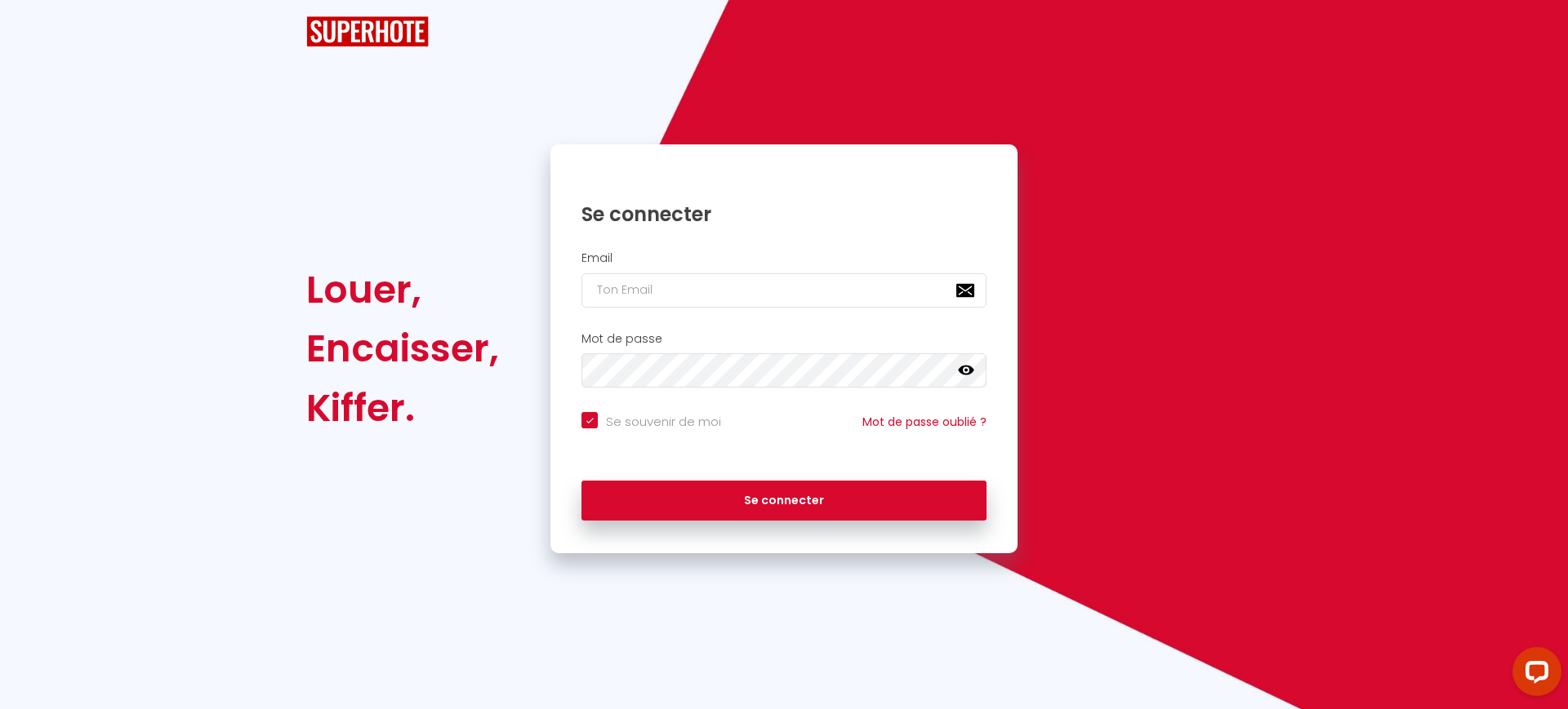
checkbox input "true"
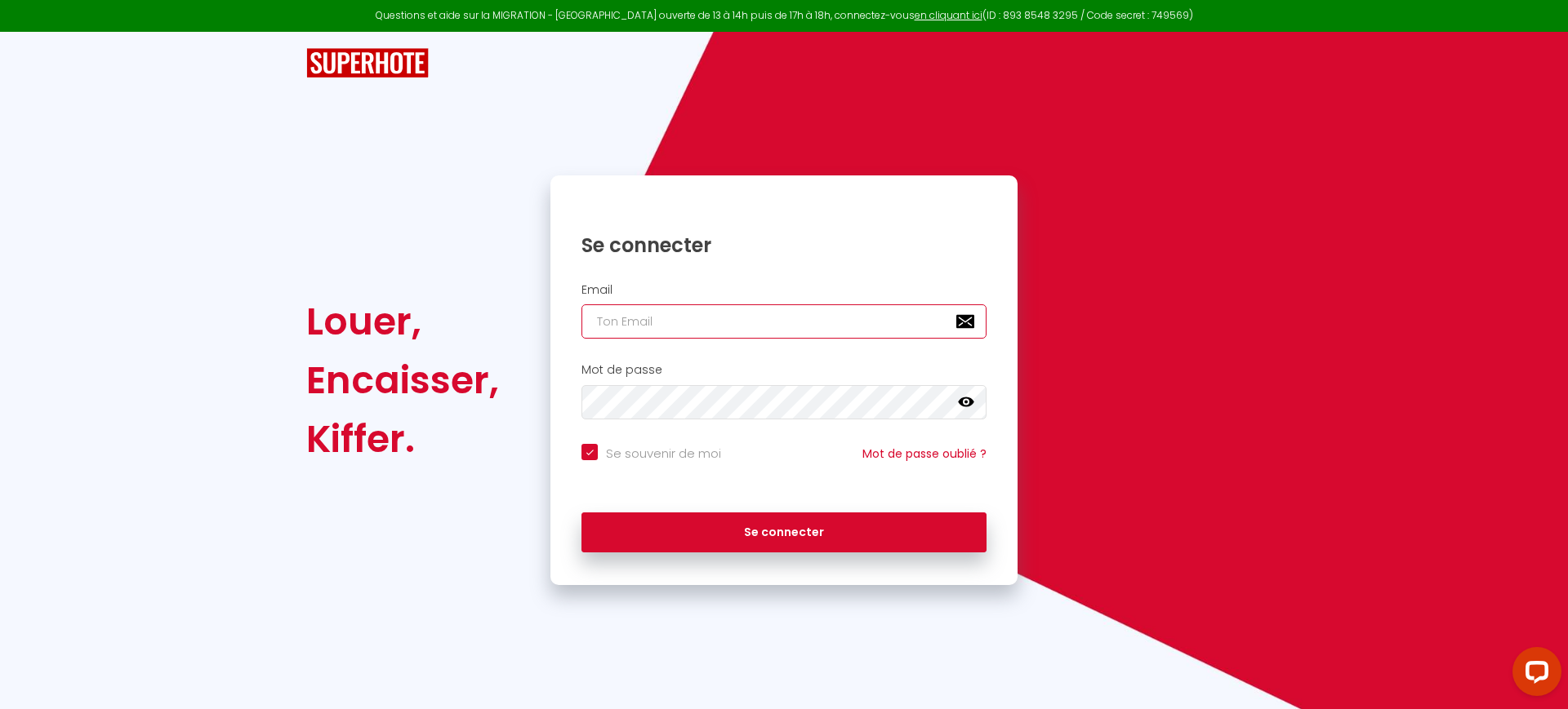
click at [680, 328] on input "email" at bounding box center [783, 321] width 405 height 35
paste input "goldenbnb6942@gmail.com"
type input "goldenbnb6942@gmail.com"
checkbox input "true"
type input "goldenbnb6942@gmail.com"
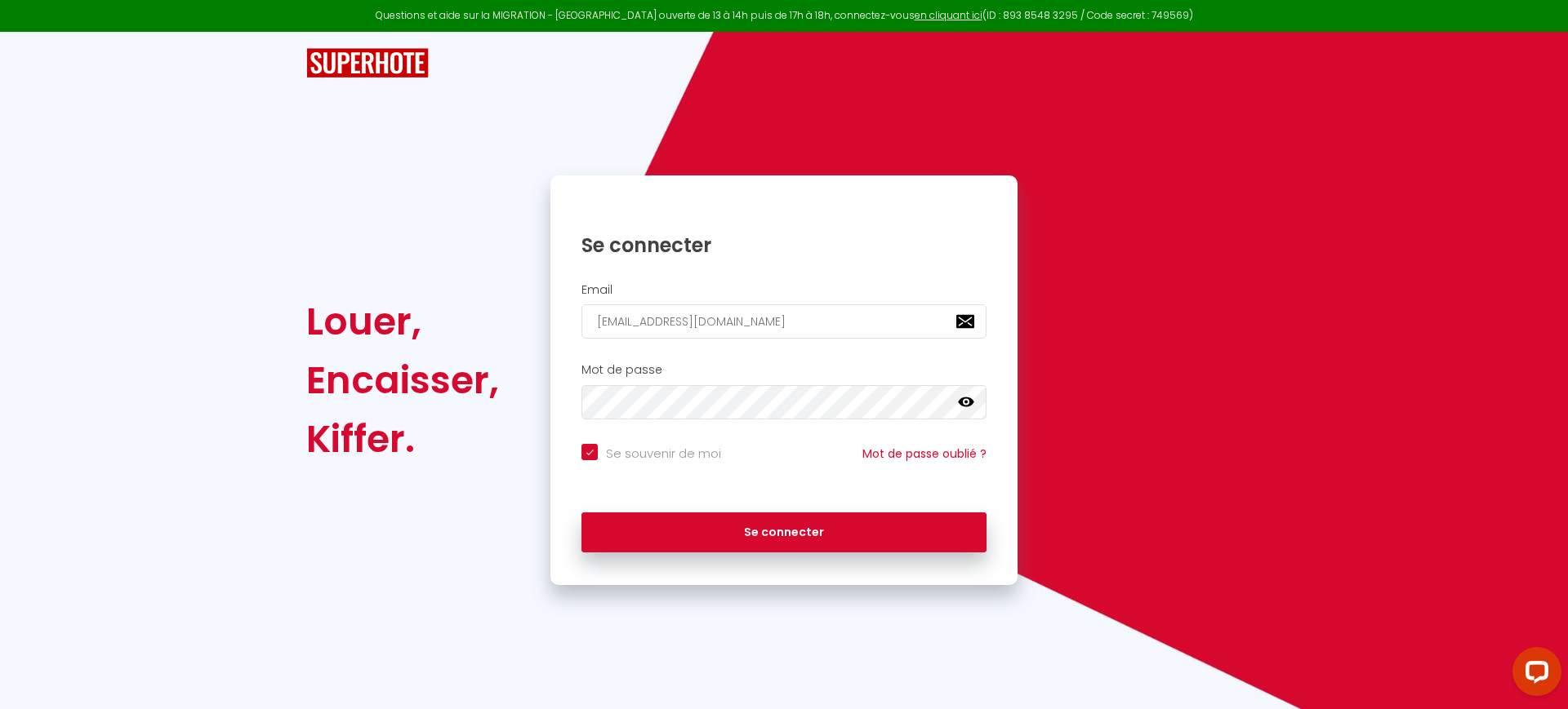
drag, startPoint x: 669, startPoint y: 453, endPoint x: 673, endPoint y: 445, distance: 8.9
click at [671, 453] on input "Se souvenir de moi" at bounding box center [650, 451] width 139 height 16
checkbox input "false"
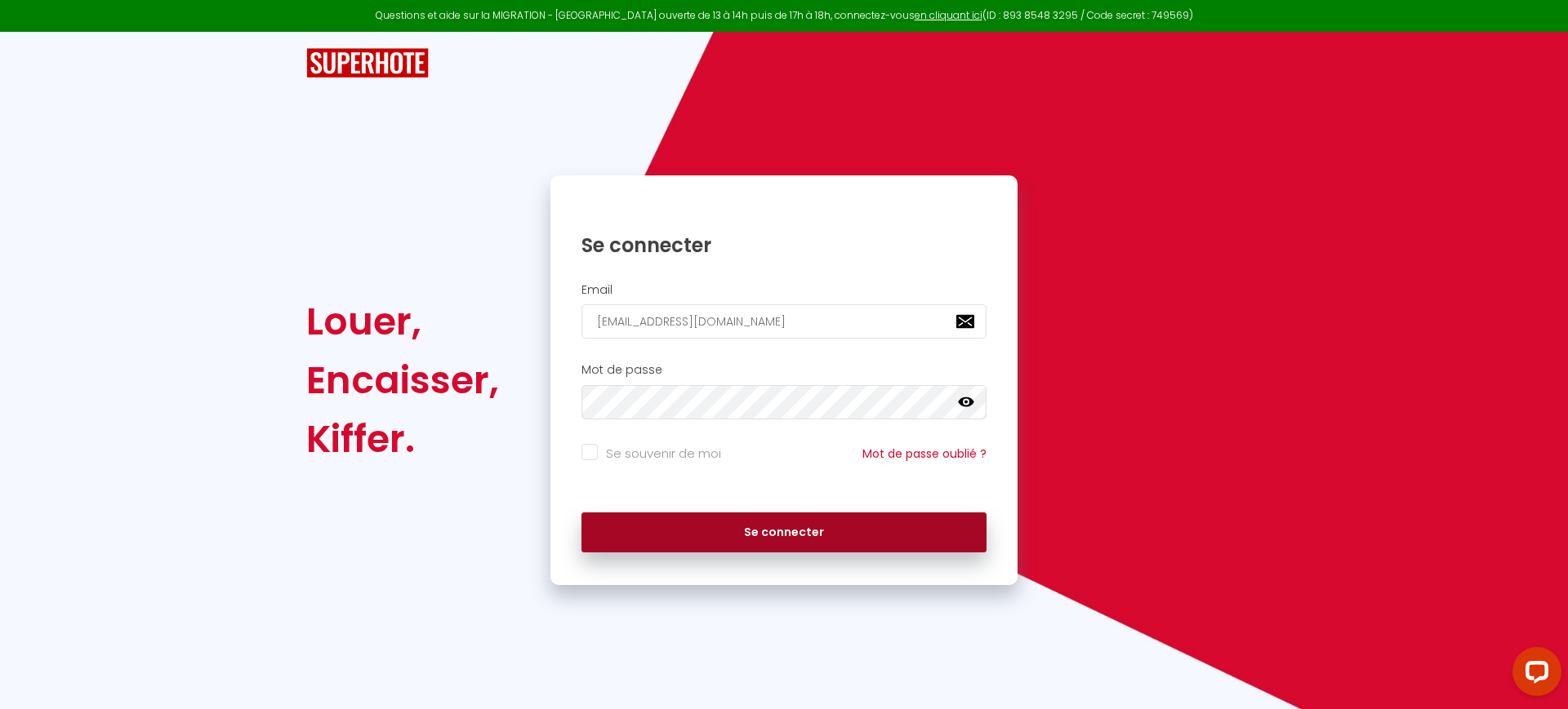
click at [637, 533] on button "Se connecter" at bounding box center [783, 533] width 405 height 41
